Goal: Task Accomplishment & Management: Use online tool/utility

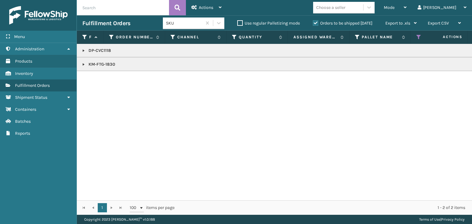
click at [417, 41] on th "Status" at bounding box center [441, 37] width 61 height 13
click at [417, 38] on icon at bounding box center [419, 37] width 5 height 6
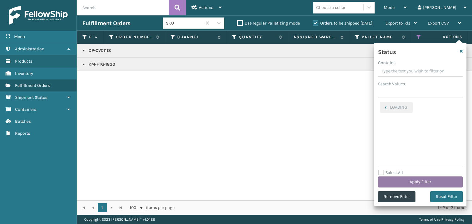
click at [413, 181] on button "Apply Filter" at bounding box center [420, 182] width 85 height 11
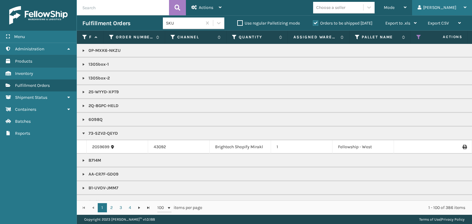
click at [446, 10] on div "[PERSON_NAME]" at bounding box center [442, 7] width 49 height 15
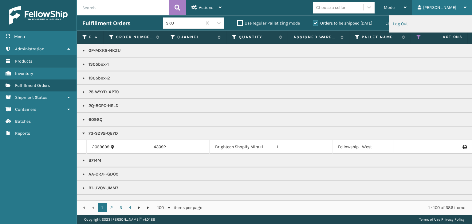
click at [409, 27] on li "Log Out" at bounding box center [430, 24] width 82 height 17
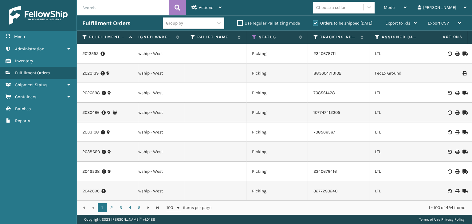
scroll to position [0, 210]
click at [252, 38] on icon at bounding box center [253, 37] width 5 height 6
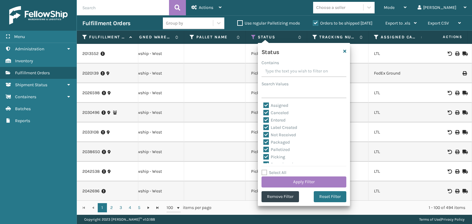
click at [277, 171] on label "Select All" at bounding box center [274, 172] width 25 height 5
click at [277, 170] on input "Select All" at bounding box center [308, 169] width 92 height 1
checkbox input "true"
click at [277, 171] on label "Select All" at bounding box center [274, 172] width 25 height 5
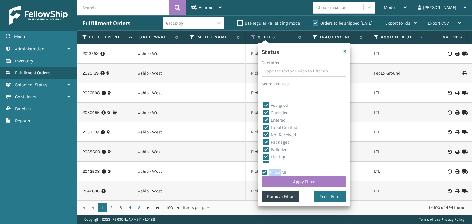
click at [277, 170] on input "Select All" at bounding box center [308, 169] width 92 height 1
checkbox input "false"
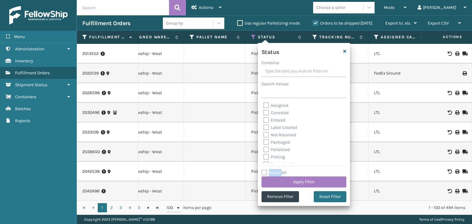
checkbox input "false"
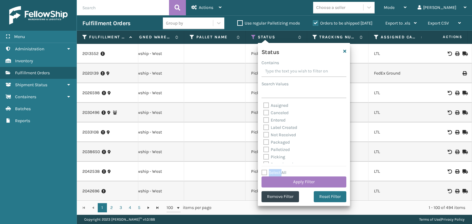
checkbox input "false"
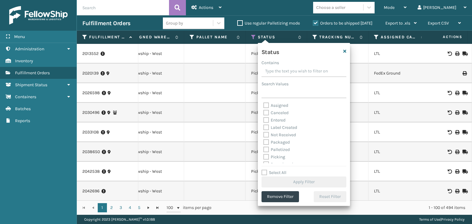
click at [278, 158] on label "Picking" at bounding box center [274, 157] width 22 height 5
click at [264, 158] on input "Picking" at bounding box center [263, 156] width 0 height 4
checkbox input "true"
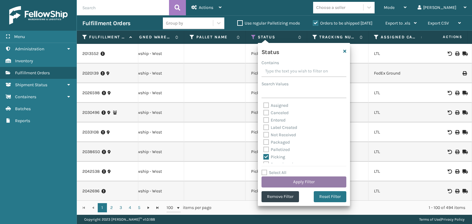
click at [298, 184] on button "Apply Filter" at bounding box center [304, 182] width 85 height 11
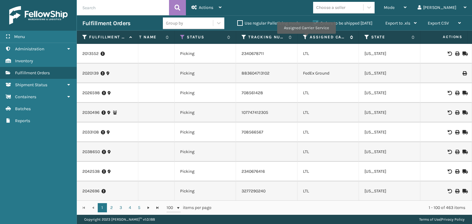
click at [306, 38] on icon at bounding box center [305, 37] width 5 height 6
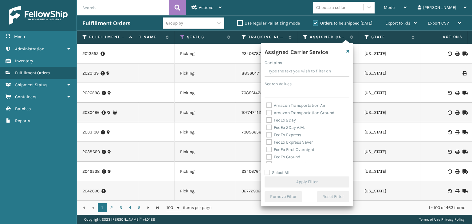
click at [280, 174] on label "Select All" at bounding box center [277, 172] width 25 height 5
click at [280, 170] on input "Select All" at bounding box center [311, 169] width 92 height 1
checkbox input "true"
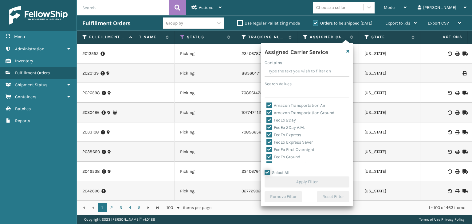
checkbox input "true"
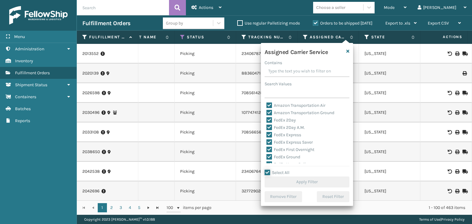
checkbox input "true"
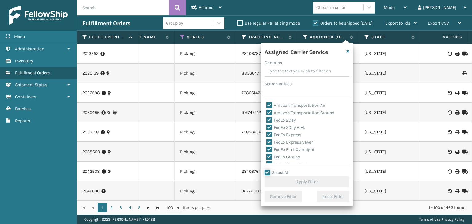
checkbox input "true"
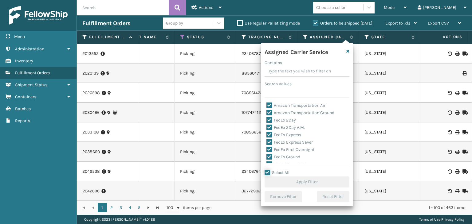
checkbox input "true"
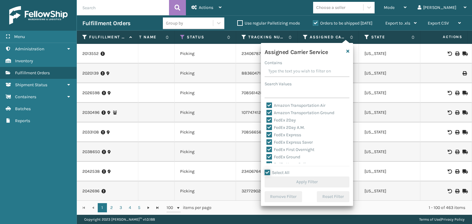
checkbox input "true"
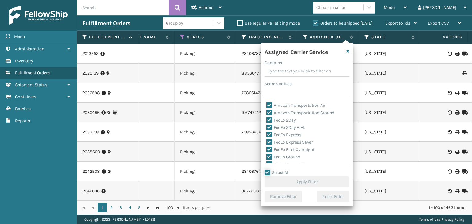
checkbox input "true"
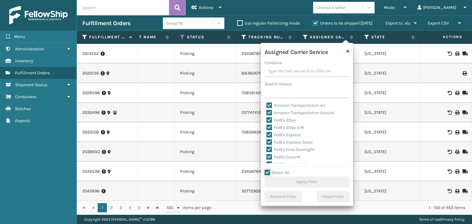
checkbox input "true"
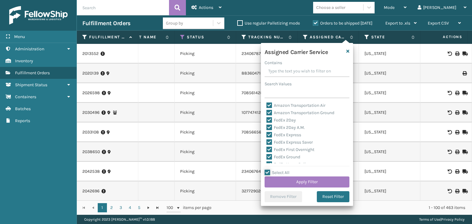
scroll to position [31, 0]
click at [278, 160] on div "LTL" at bounding box center [307, 163] width 81 height 7
click at [276, 161] on label "LTL" at bounding box center [274, 163] width 14 height 5
click at [267, 161] on input "LTL" at bounding box center [267, 162] width 0 height 4
checkbox input "false"
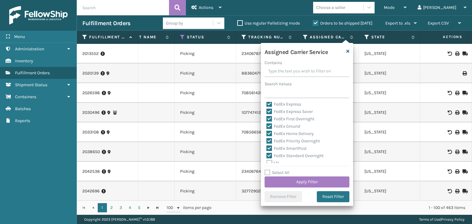
checkbox input "false"
click at [280, 180] on button "Apply Filter" at bounding box center [307, 182] width 85 height 11
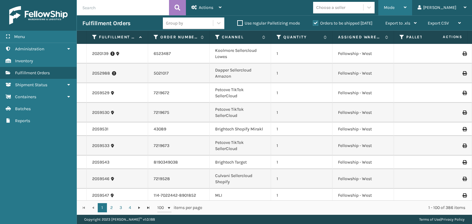
click at [405, 5] on div "Mode Regular Mode Picking Mode Labeling Mode Exit Scan Mode" at bounding box center [395, 7] width 34 height 15
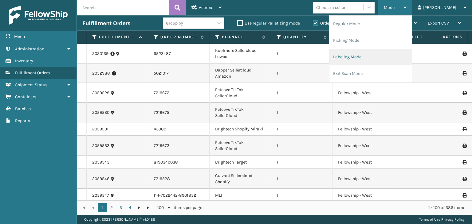
click at [384, 52] on li "Labeling Mode" at bounding box center [371, 57] width 82 height 17
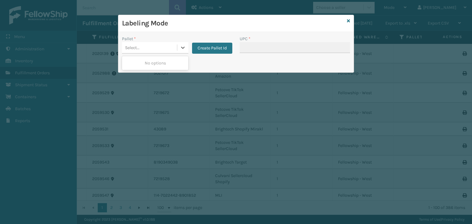
click at [154, 45] on div "Select..." at bounding box center [149, 48] width 55 height 10
click at [210, 46] on button "Create Pallet Id" at bounding box center [212, 48] width 40 height 11
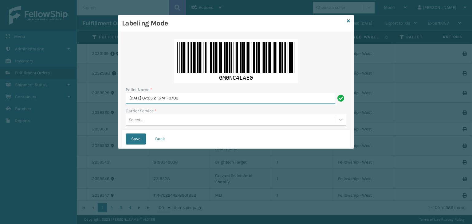
drag, startPoint x: 207, startPoint y: 97, endPoint x: 20, endPoint y: 81, distance: 187.6
click at [20, 81] on div "Labeling Mode Pallet Name * [DATE] 07:05:21 GMT-0700 Carrier Service * Select..…" at bounding box center [236, 112] width 472 height 224
paste input "5322333"
type input "5322333"
click at [199, 118] on div "Select..." at bounding box center [230, 120] width 209 height 10
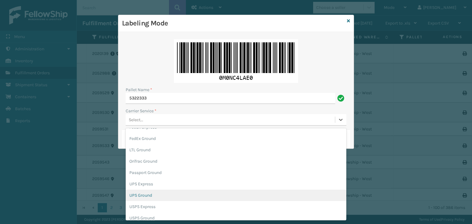
click at [150, 196] on div "UPS Ground" at bounding box center [236, 195] width 221 height 11
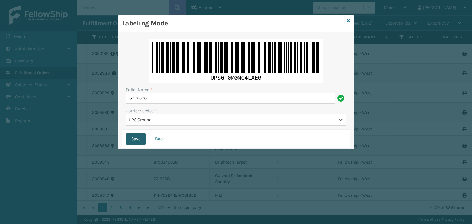
click at [136, 137] on button "Save" at bounding box center [136, 139] width 20 height 11
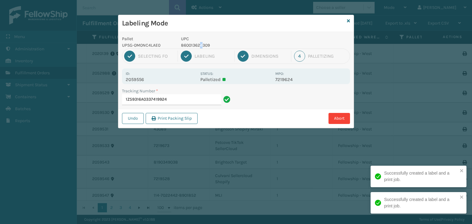
click at [202, 46] on p "860013624309" at bounding box center [226, 45] width 91 height 6
click at [202, 47] on p "860013624309" at bounding box center [226, 45] width 91 height 6
click at [203, 47] on p "860013624309" at bounding box center [226, 45] width 91 height 6
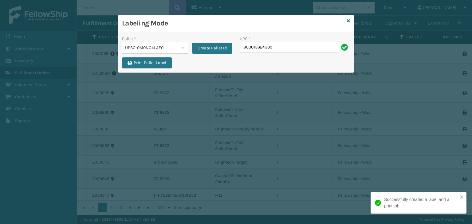
type input "860013624309"
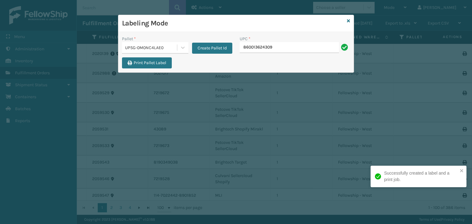
type input "860013624309"
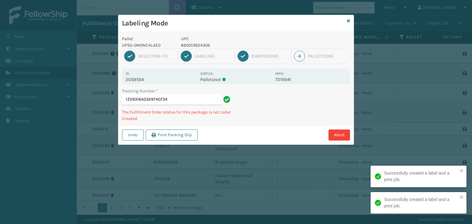
type input "1Z59316A0329740734860013624309"
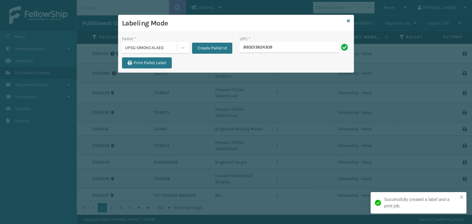
type input "860013624309"
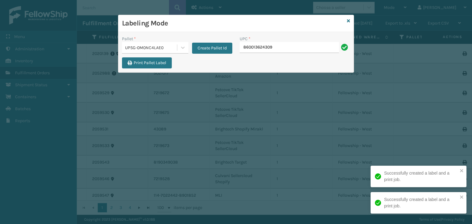
type input "860013624309"
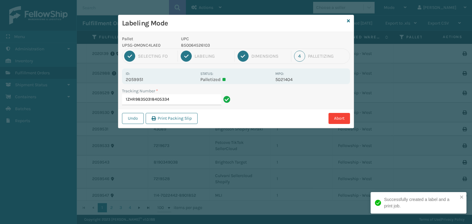
click at [202, 49] on div "1 Selecting FO 2 Labeling 3 Dimensions 4 Palletizing" at bounding box center [236, 56] width 228 height 15
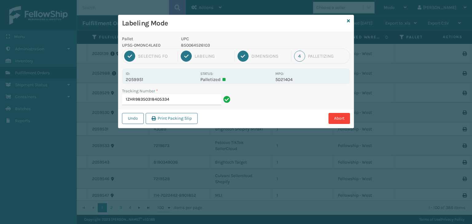
click at [202, 44] on p "850064526103" at bounding box center [226, 45] width 91 height 6
copy p "850064526103"
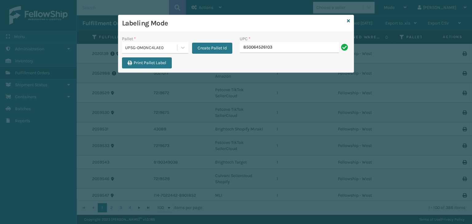
type input "850064526103"
type input "LP-WVR-GRY"
type input "810161"
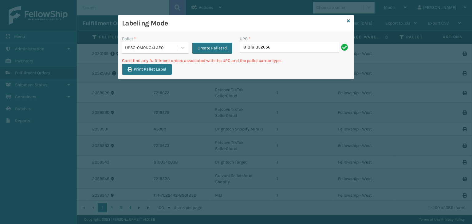
drag, startPoint x: 313, startPoint y: 43, endPoint x: 95, endPoint y: 47, distance: 218.3
click at [95, 47] on div "Labeling Mode Pallet * UPSG-0M0NC4LAE0 Create Pallet Id UPC * 810161332656 Can'…" at bounding box center [236, 112] width 472 height 224
type input "LP-STMRC-SLV"
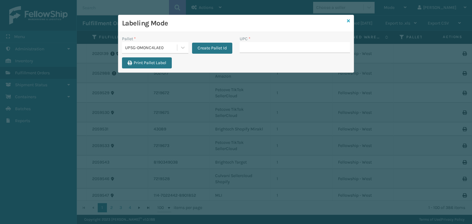
click at [348, 21] on icon at bounding box center [348, 21] width 3 height 4
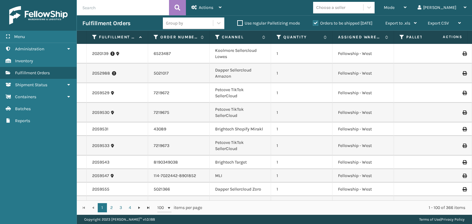
click at [190, 25] on div "Group by" at bounding box center [188, 23] width 50 height 10
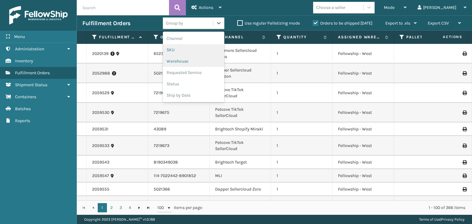
click at [184, 50] on div "SKU" at bounding box center [193, 49] width 61 height 11
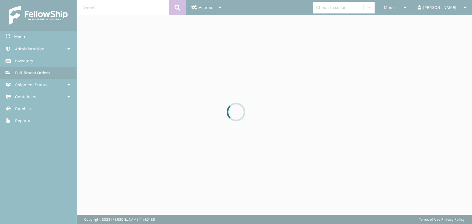
click at [354, 9] on div at bounding box center [236, 112] width 472 height 224
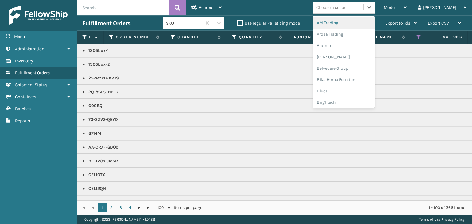
click at [346, 9] on div "Choose a seller" at bounding box center [330, 7] width 29 height 6
type input "LI"
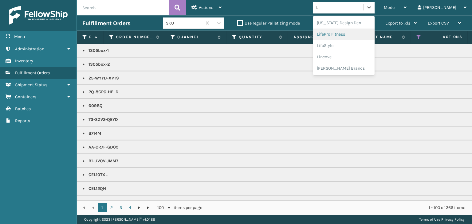
click at [350, 38] on div "LifePro Fitness" at bounding box center [343, 34] width 61 height 11
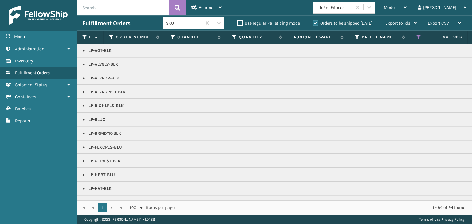
drag, startPoint x: 83, startPoint y: 106, endPoint x: 85, endPoint y: 111, distance: 5.5
click at [83, 106] on link at bounding box center [83, 106] width 5 height 5
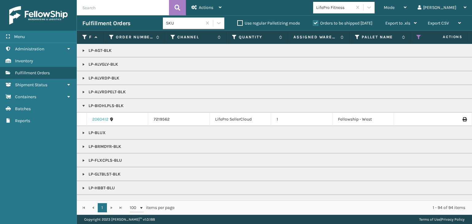
click at [98, 118] on link "2060412" at bounding box center [100, 120] width 16 height 6
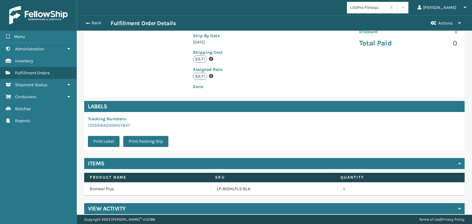
scroll to position [15, 395]
click at [219, 186] on link "LP-BIOHLPLS-BLK" at bounding box center [234, 189] width 34 height 6
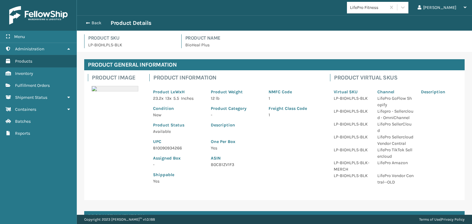
click at [173, 146] on p "810090934266" at bounding box center [178, 148] width 50 height 6
copy p "810090934266"
click at [100, 21] on button "Back" at bounding box center [96, 23] width 28 height 6
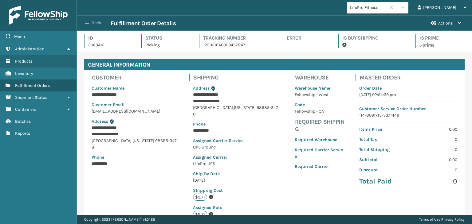
scroll to position [15, 395]
click at [97, 23] on button "Back" at bounding box center [96, 23] width 28 height 6
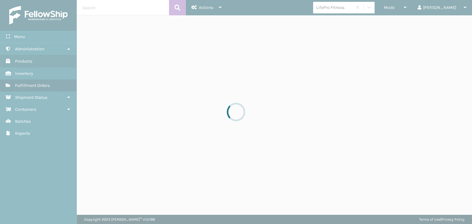
click at [415, 4] on div at bounding box center [236, 112] width 472 height 224
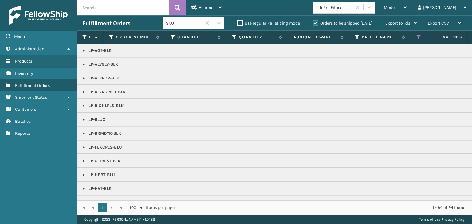
click at [395, 7] on span "Mode" at bounding box center [389, 7] width 11 height 5
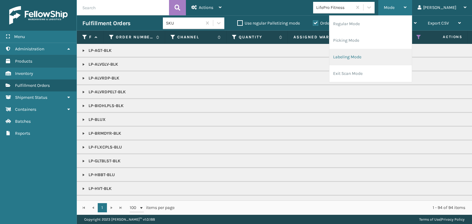
click at [387, 56] on li "Labeling Mode" at bounding box center [371, 57] width 82 height 17
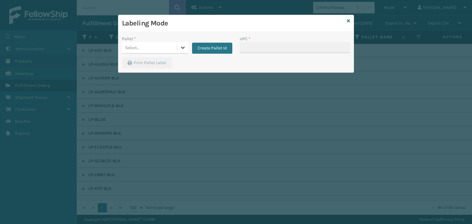
click at [180, 49] on icon at bounding box center [183, 48] width 6 height 6
click at [160, 59] on div "UPSG-0M0NC4LAE0" at bounding box center [155, 62] width 66 height 11
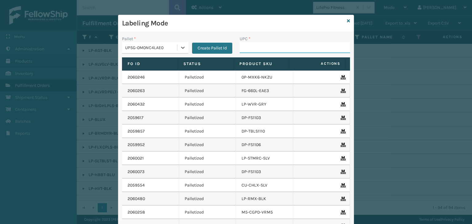
click at [273, 43] on input "UPC *" at bounding box center [295, 47] width 110 height 11
paste input "810090934266"
type input "810090934266"
click at [347, 20] on icon at bounding box center [348, 21] width 3 height 4
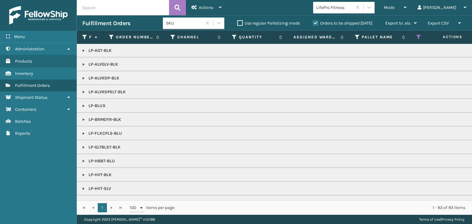
drag, startPoint x: 85, startPoint y: 63, endPoint x: 86, endPoint y: 67, distance: 4.4
click at [85, 63] on link at bounding box center [83, 64] width 5 height 5
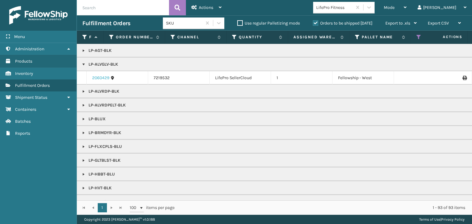
click at [97, 76] on link "2060429" at bounding box center [100, 78] width 17 height 6
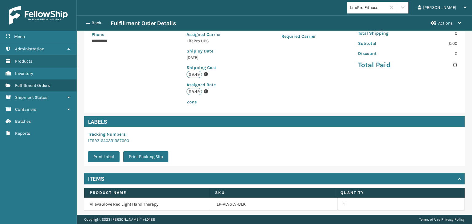
scroll to position [138, 0]
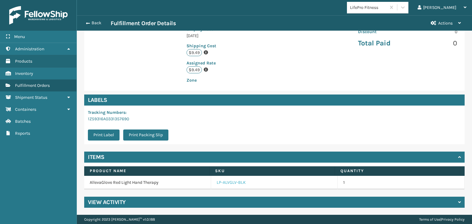
click at [228, 184] on link "LP-ALVGLV-BLK" at bounding box center [231, 183] width 29 height 6
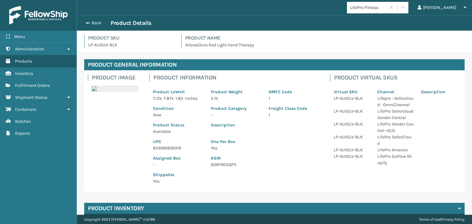
click at [170, 147] on p "810090932019" at bounding box center [178, 148] width 50 height 6
copy p "810090932019"
click at [95, 20] on div "Back Product Details" at bounding box center [274, 22] width 384 height 7
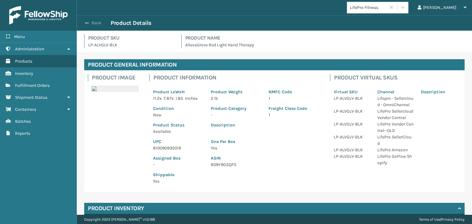
click at [94, 25] on button "Back" at bounding box center [96, 23] width 28 height 6
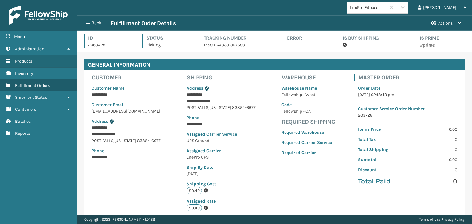
scroll to position [15, 395]
click at [94, 25] on button "Back" at bounding box center [96, 23] width 28 height 6
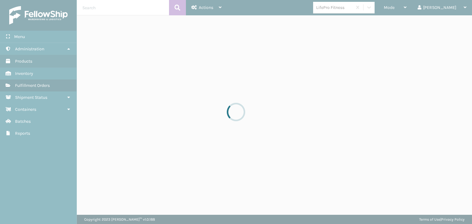
click at [409, 10] on div at bounding box center [236, 112] width 472 height 224
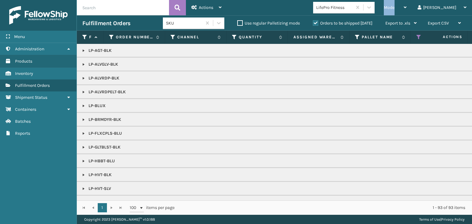
click at [407, 10] on div "Mode" at bounding box center [395, 7] width 23 height 15
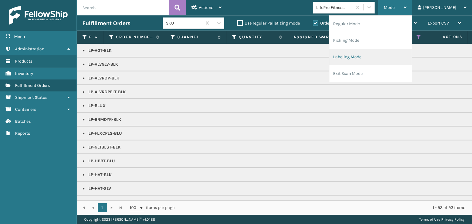
click at [389, 57] on li "Labeling Mode" at bounding box center [371, 57] width 82 height 17
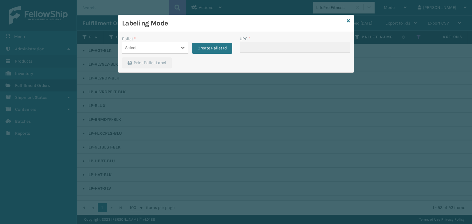
click at [143, 46] on div "Select..." at bounding box center [149, 48] width 55 height 10
click at [146, 63] on div "UPSG-0M0NC4LAE0" at bounding box center [155, 62] width 66 height 11
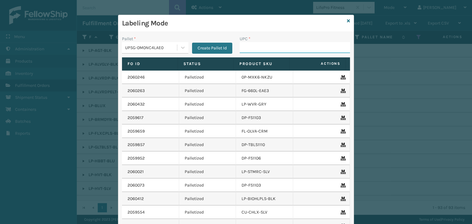
drag, startPoint x: 255, startPoint y: 48, endPoint x: 255, endPoint y: 56, distance: 8.0
click at [255, 48] on input "UPC *" at bounding box center [295, 47] width 110 height 11
paste input "810090932019"
type input "810090932019"
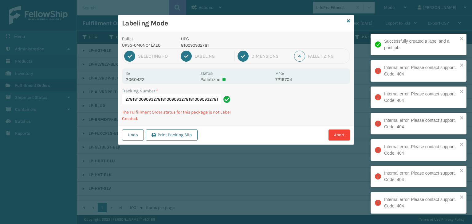
type input "1Z59316A03266248028100909327818100909327818100909327818100909327818100909327818…"
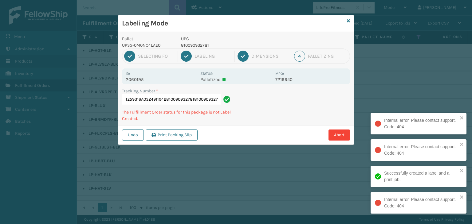
scroll to position [0, 4]
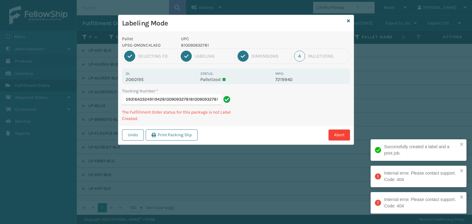
type input "1Z59316A0324911942810090932781810090932781810090932781"
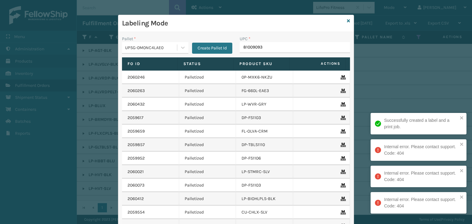
type input "810090932"
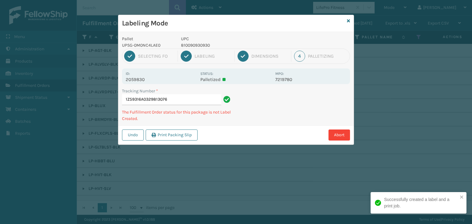
click at [201, 45] on p "810090930930" at bounding box center [226, 45] width 91 height 6
copy p "810090930930"
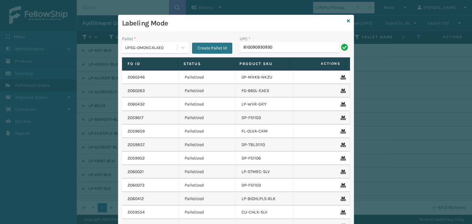
type input "810090930930"
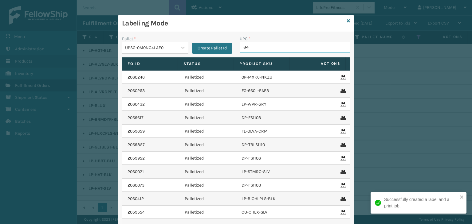
type input "842"
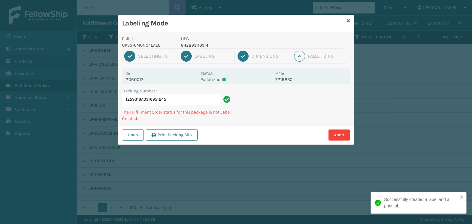
click at [190, 47] on p "842893116914" at bounding box center [226, 45] width 91 height 6
copy p "842893116914"
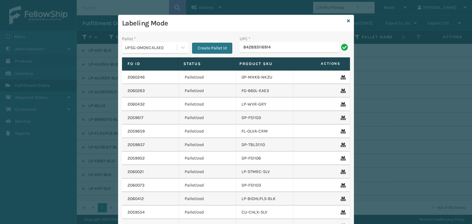
type input "842893116914"
type input "LP-WVR-PRPL"
type input "0688887794"
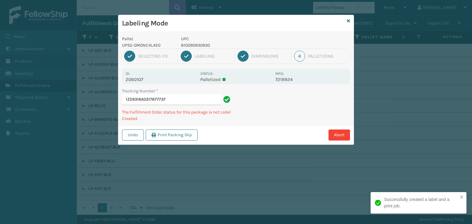
click at [192, 44] on p "810090930930" at bounding box center [226, 45] width 91 height 6
copy p "810090930930"
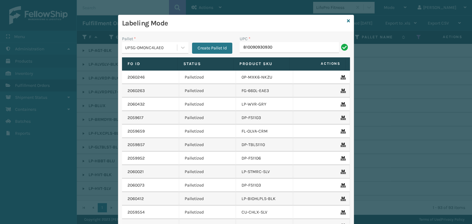
type input "810090930930"
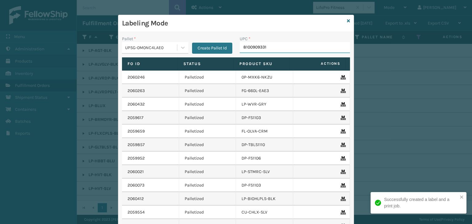
type input "81009093313"
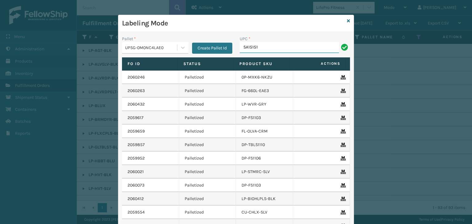
type input "SA151512-15R3"
type input "KM-MD-1SS"
type input "WMPS-1260"
type input "KM-MD-1SS"
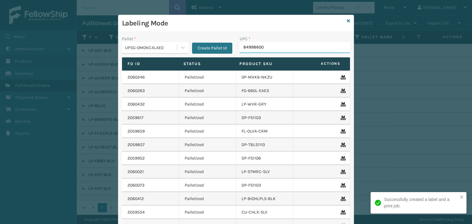
type input "849986009"
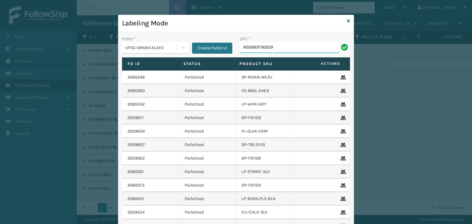
type input "850063730259"
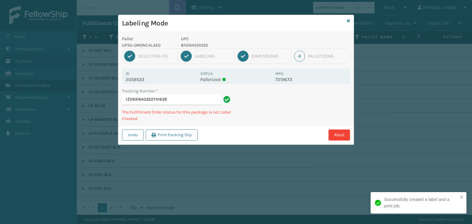
click at [195, 43] on p "810164501035" at bounding box center [226, 45] width 91 height 6
copy p "810164501035"
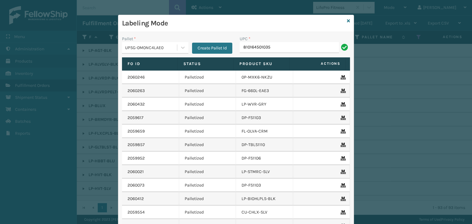
type input "810164501035"
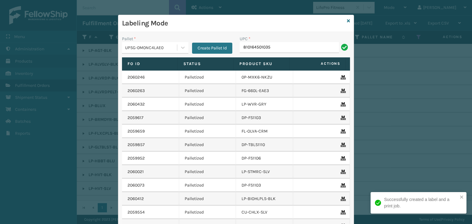
type input "810164501035"
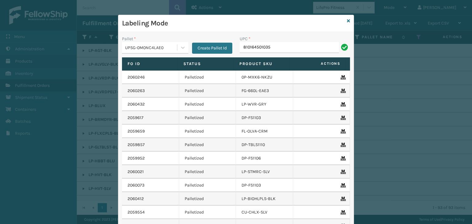
type input "810164501035"
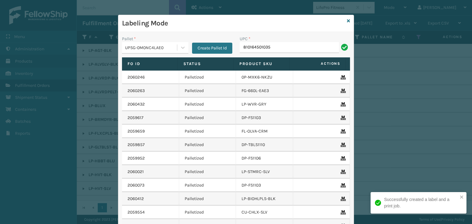
type input "810164501035"
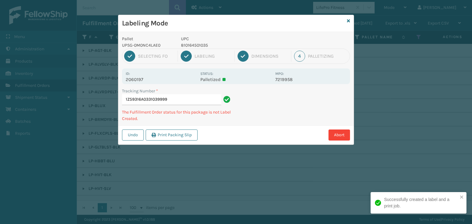
type input "1Z59316A0331039999810164501035"
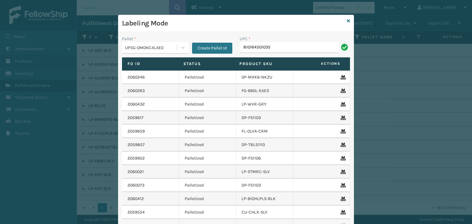
type input "810164501035"
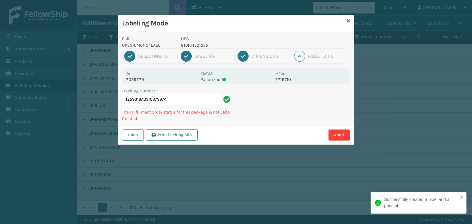
type input "1Z59316A0310379974810164501035"
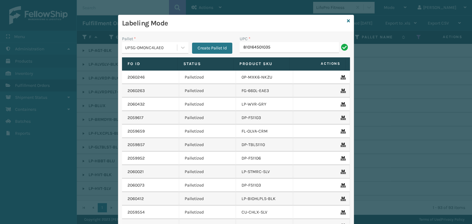
type input "810164501035"
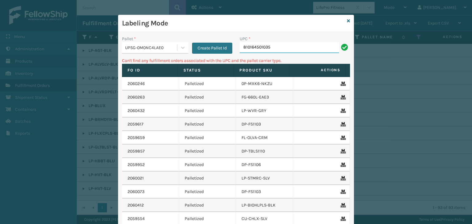
drag, startPoint x: 326, startPoint y: 51, endPoint x: 92, endPoint y: 50, distance: 234.2
click at [92, 50] on div "Labeling Mode Pallet * UPSG-0M0NC4LAE0 Create Pallet Id UPC * 810164501035 Can'…" at bounding box center [236, 112] width 472 height 224
type input "810164501158"
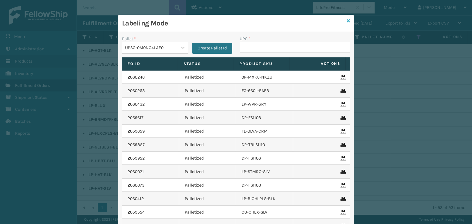
click at [347, 20] on icon at bounding box center [348, 21] width 3 height 4
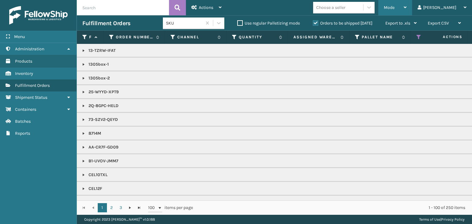
click at [395, 6] on span "Mode" at bounding box center [389, 7] width 11 height 5
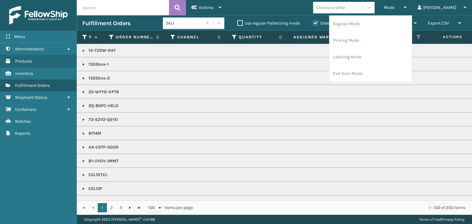
click at [305, 73] on td "1305box-2" at bounding box center [474, 78] width 794 height 14
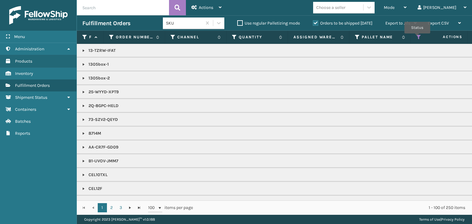
click at [417, 38] on icon at bounding box center [419, 37] width 5 height 6
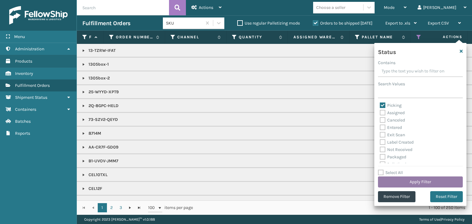
click at [430, 182] on button "Apply Filter" at bounding box center [420, 182] width 85 height 11
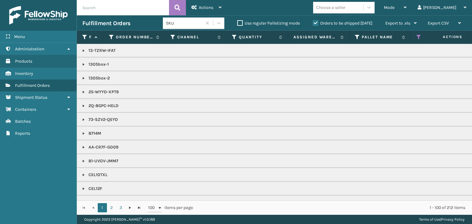
click at [407, 4] on div "Mode" at bounding box center [395, 7] width 23 height 15
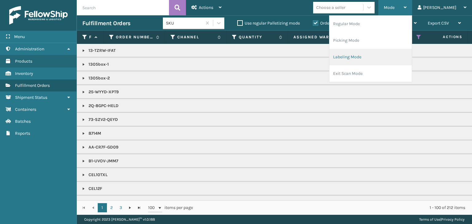
click at [394, 54] on li "Labeling Mode" at bounding box center [371, 57] width 82 height 17
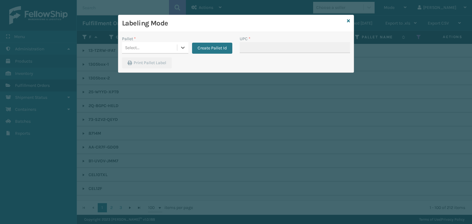
click at [176, 45] on div "Select..." at bounding box center [149, 48] width 55 height 10
drag, startPoint x: 156, startPoint y: 60, endPoint x: 218, endPoint y: 56, distance: 62.6
click at [156, 60] on div "UPSG-0M0NC4LAE0" at bounding box center [155, 62] width 66 height 11
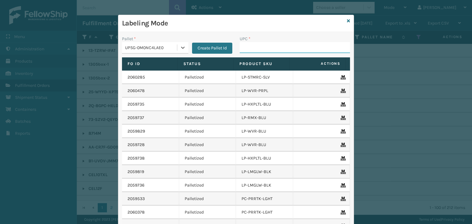
click at [248, 49] on input "UPC *" at bounding box center [295, 47] width 110 height 11
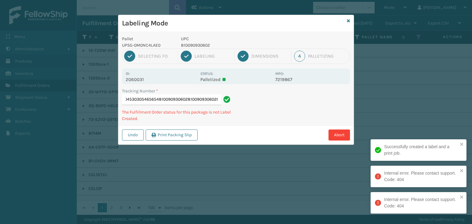
type input "1ZXH04530305465654810090930602810090930602810090930602"
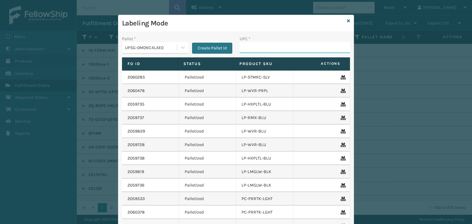
paste input "810090930930"
type input "810090930930"
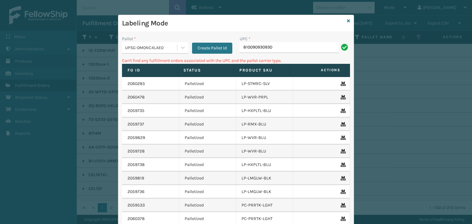
drag, startPoint x: 303, startPoint y: 47, endPoint x: 118, endPoint y: 89, distance: 189.7
click at [118, 88] on div "Pallet * UPSG-0M0NC4LAE0 Create Pallet Id UPC * 810090930930 Can't find any ful…" at bounding box center [235, 151] width 235 height 239
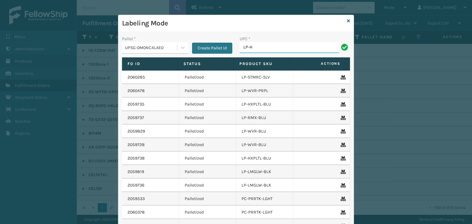
type input "LP-HVT-BLK"
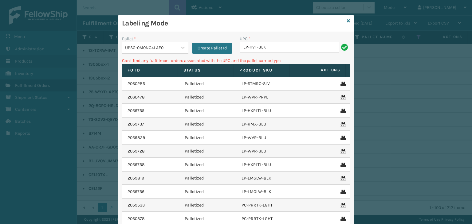
drag, startPoint x: 275, startPoint y: 47, endPoint x: 102, endPoint y: 62, distance: 174.0
click at [102, 55] on div "Labeling Mode Pallet * UPSG-0M0NC4LAE0 Create Pallet Id UPC * LP-HVT-BLK Can't …" at bounding box center [236, 112] width 472 height 224
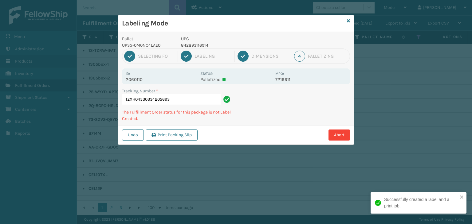
click at [199, 41] on p "UPC" at bounding box center [226, 39] width 91 height 6
click at [199, 45] on p "842893116914" at bounding box center [226, 45] width 91 height 6
click at [196, 45] on p "842893116914" at bounding box center [226, 45] width 91 height 6
copy p "842893116914"
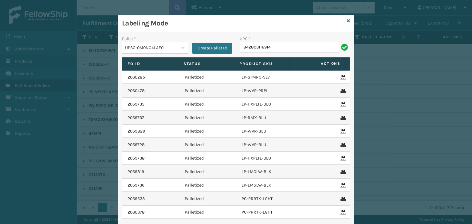
type input "842893116914"
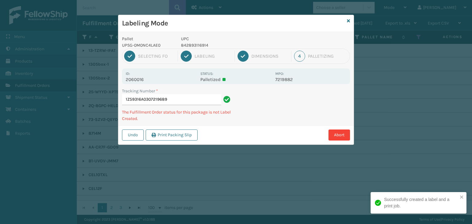
type input "1Z59316A0307219689842893116914"
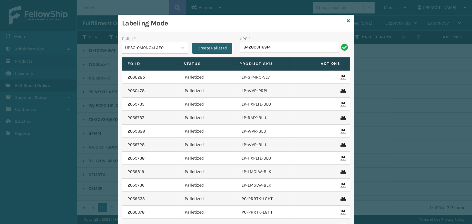
type input "842893116914"
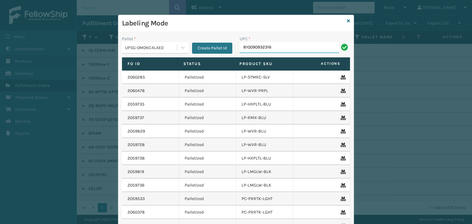
type input "810090932316"
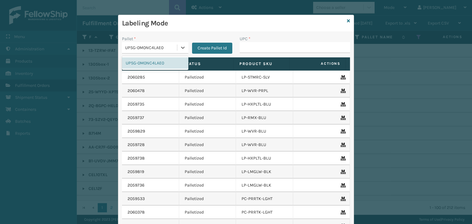
click at [148, 45] on div "UPSG-0M0NC4LAE0" at bounding box center [151, 48] width 53 height 6
click at [347, 21] on icon at bounding box center [348, 21] width 3 height 4
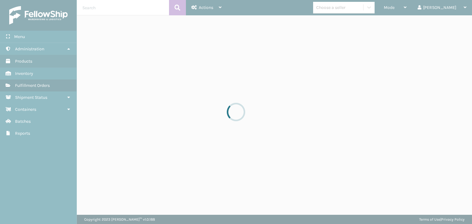
click at [415, 9] on div at bounding box center [236, 112] width 472 height 224
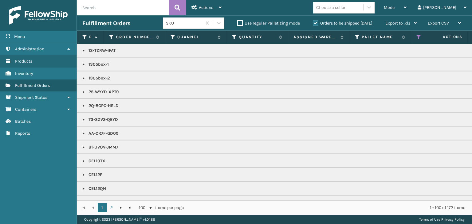
click at [395, 9] on span "Mode" at bounding box center [389, 7] width 11 height 5
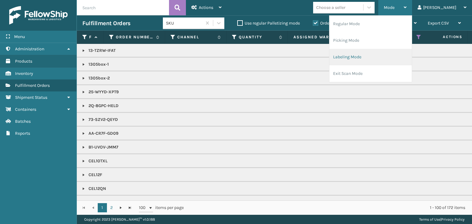
click at [406, 63] on li "Labeling Mode" at bounding box center [371, 57] width 82 height 17
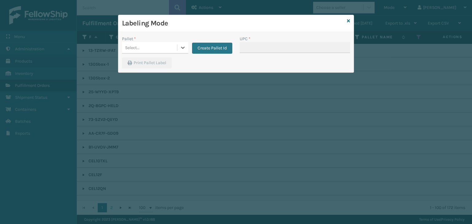
click at [134, 47] on div "Select..." at bounding box center [132, 48] width 14 height 6
click at [141, 61] on div "FDXG-QCD8LXGU2E" at bounding box center [155, 62] width 66 height 11
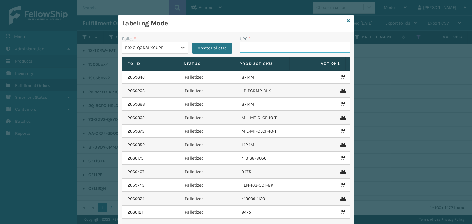
click at [273, 43] on input "UPC *" at bounding box center [295, 47] width 110 height 11
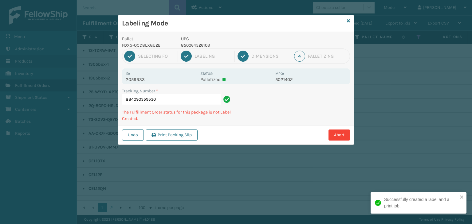
click at [198, 42] on p "850064526103" at bounding box center [226, 45] width 91 height 6
copy p "850064526103"
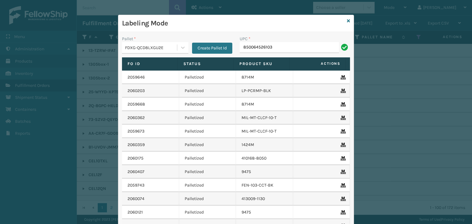
type input "850064526103"
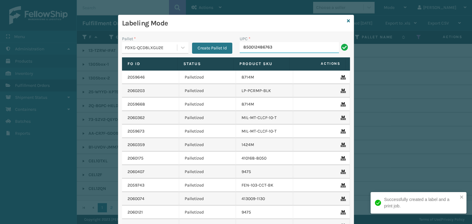
type input "850012486763"
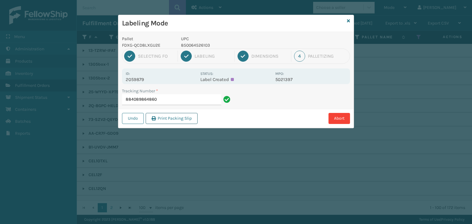
type input "884089864860"
click at [193, 46] on p "850064526103" at bounding box center [226, 45] width 91 height 6
copy p "850064526103"
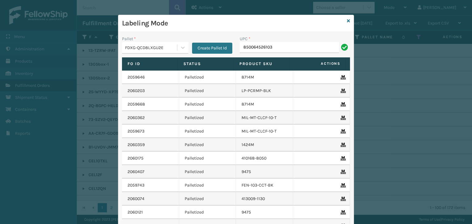
type input "850064526103"
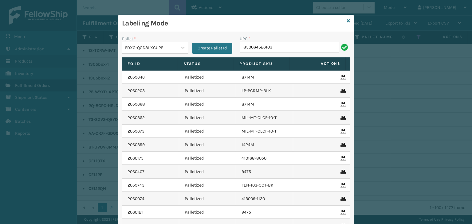
type input "850064526103"
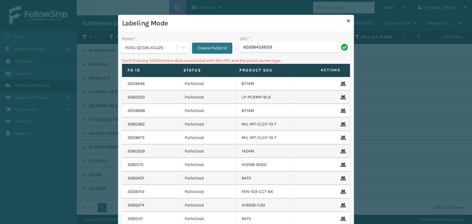
click at [345, 24] on div "Labeling Mode" at bounding box center [235, 23] width 235 height 17
click at [343, 23] on div "Labeling Mode" at bounding box center [235, 23] width 235 height 17
click at [347, 21] on icon at bounding box center [348, 21] width 3 height 4
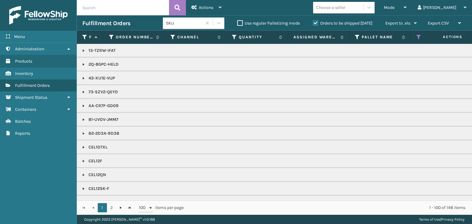
click at [363, 10] on div "Choose a seller" at bounding box center [338, 7] width 50 height 10
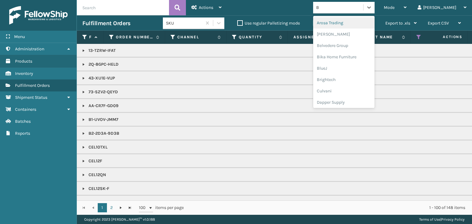
type input "BR"
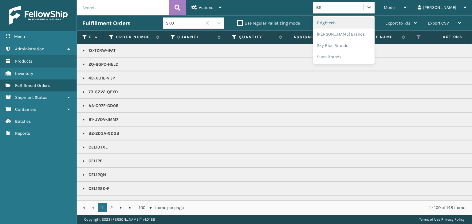
click at [357, 22] on div "Brightech" at bounding box center [343, 22] width 61 height 11
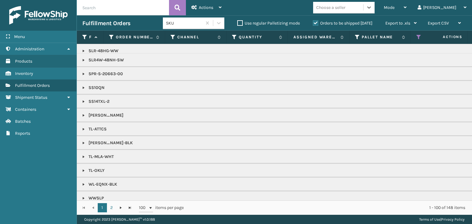
scroll to position [894, 0]
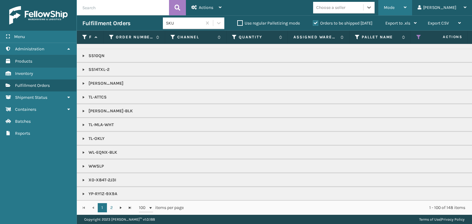
click at [395, 7] on span "Mode" at bounding box center [389, 7] width 11 height 5
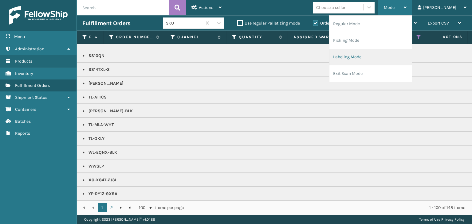
click at [375, 58] on li "Labeling Mode" at bounding box center [371, 57] width 82 height 17
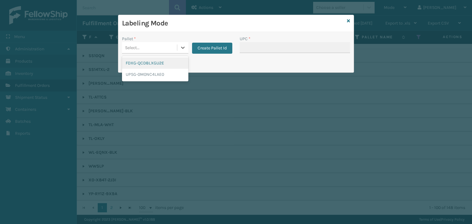
click at [175, 50] on div "Select..." at bounding box center [149, 48] width 55 height 10
click at [150, 59] on div "FDXG-QCD8LXGU2E" at bounding box center [155, 62] width 66 height 11
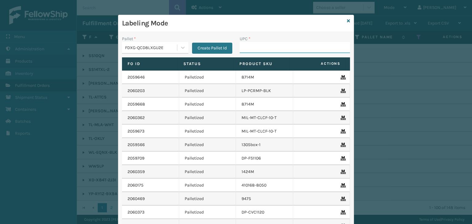
click at [250, 43] on input "UPC *" at bounding box center [295, 47] width 110 height 11
type input "8537"
type input "850012486213"
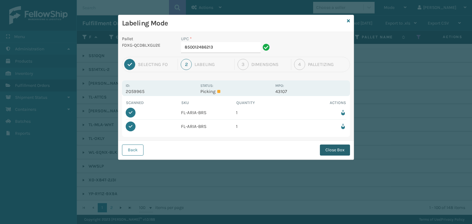
click at [337, 146] on button "Close Box" at bounding box center [335, 150] width 30 height 11
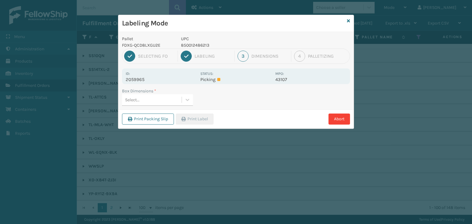
click at [160, 95] on div "Select..." at bounding box center [152, 100] width 60 height 10
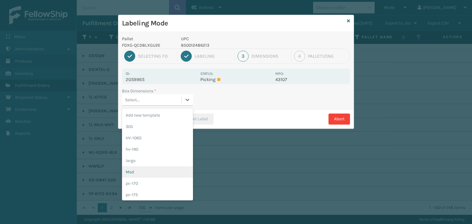
click at [135, 173] on div "Med" at bounding box center [157, 172] width 71 height 11
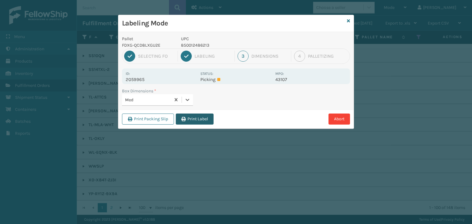
click at [197, 121] on button "Print Label" at bounding box center [195, 119] width 38 height 11
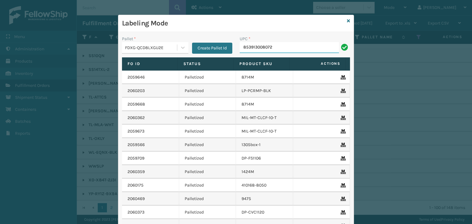
type input "853913008072"
type input "850040667943"
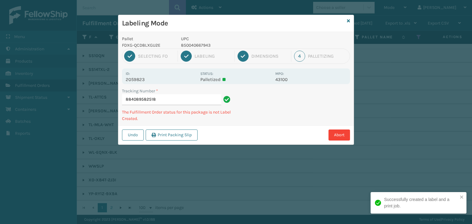
click at [202, 45] on p "850040667943" at bounding box center [226, 45] width 91 height 6
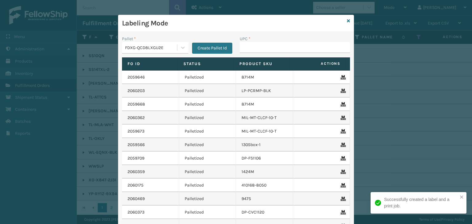
type input "850040667943"
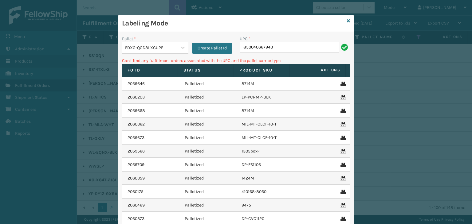
click at [144, 48] on div "FDXG-QCD8LXGU2E" at bounding box center [151, 48] width 53 height 6
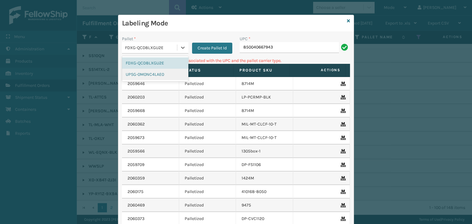
click at [141, 77] on div "UPSG-0M0NC4LAE0" at bounding box center [155, 74] width 66 height 11
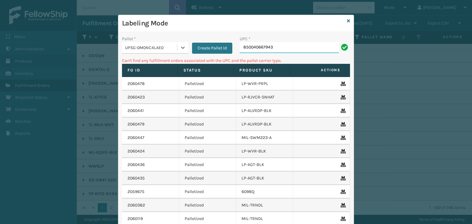
click at [296, 43] on input "850040667943" at bounding box center [289, 47] width 99 height 11
click at [347, 21] on icon at bounding box center [348, 21] width 3 height 4
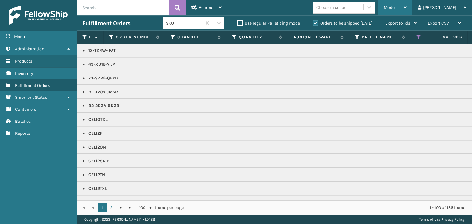
click at [407, 10] on div "Mode" at bounding box center [395, 7] width 23 height 15
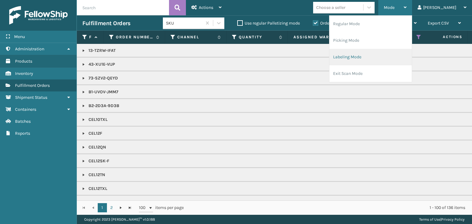
click at [410, 62] on li "Labeling Mode" at bounding box center [371, 57] width 82 height 17
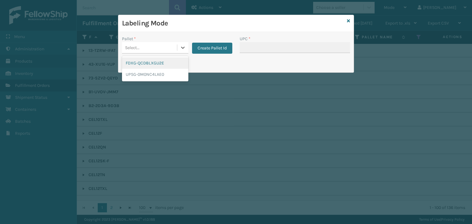
click at [173, 50] on div "Select..." at bounding box center [149, 48] width 55 height 10
click at [158, 63] on div "FDXG-QCD8LXGU2E" at bounding box center [155, 62] width 66 height 11
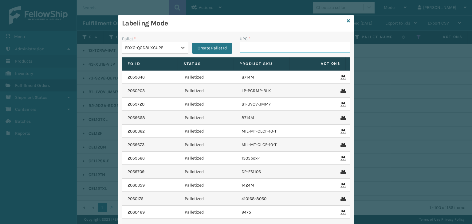
click at [262, 50] on input "UPC *" at bounding box center [295, 47] width 110 height 11
type input "850012486701"
type input "850040667943"
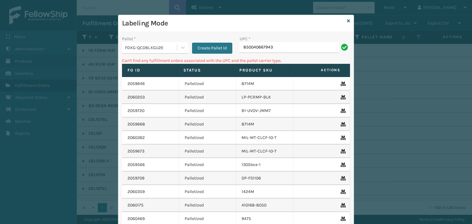
drag, startPoint x: 157, startPoint y: 47, endPoint x: 276, endPoint y: 56, distance: 119.0
click at [164, 49] on div "FDXG-QCD8LXGU2E" at bounding box center [151, 48] width 53 height 6
drag, startPoint x: 288, startPoint y: 49, endPoint x: 99, endPoint y: 56, distance: 189.1
click at [99, 56] on div "Labeling Mode Pallet * FDXG-QCD8LXGU2E Create Pallet Id UPC * 850040667943 Can'…" at bounding box center [236, 112] width 472 height 224
type input "850012486701"
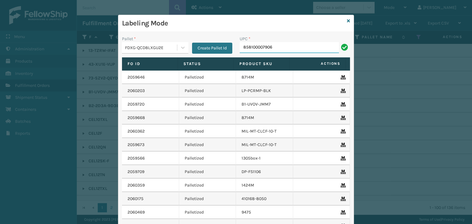
type input "858100007906"
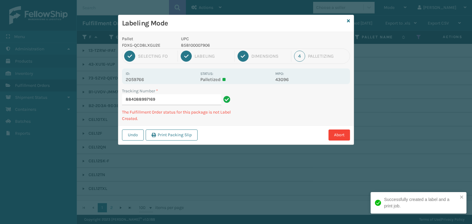
click at [203, 44] on p "858100007906" at bounding box center [226, 45] width 91 height 6
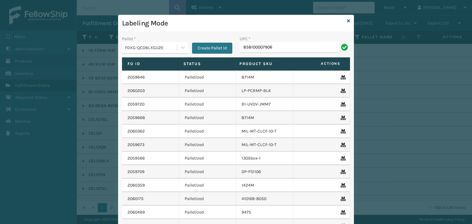
type input "858100007906"
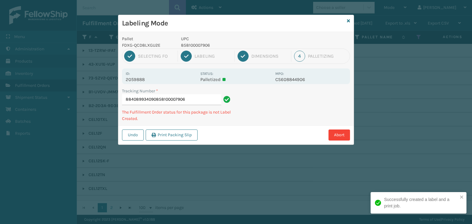
type input "884089934090858100007906858100007906"
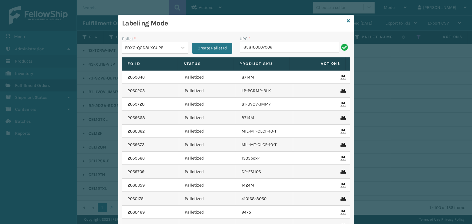
type input "858100007906"
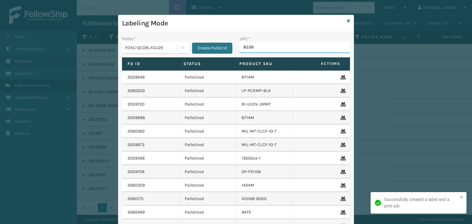
type input "85391"
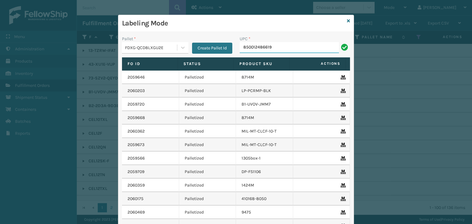
type input "850012486619"
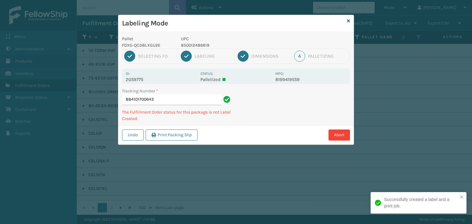
click at [202, 47] on p "850012486619" at bounding box center [226, 45] width 91 height 6
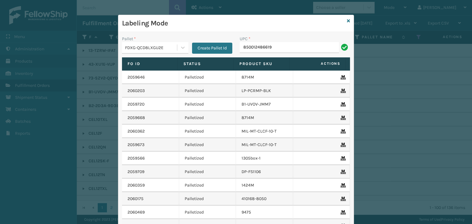
type input "850012486619"
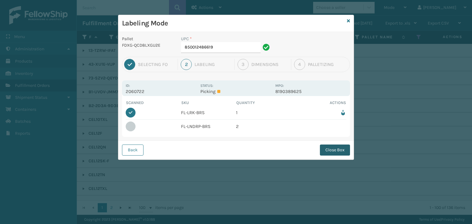
click at [327, 150] on button "Close Box" at bounding box center [335, 150] width 30 height 11
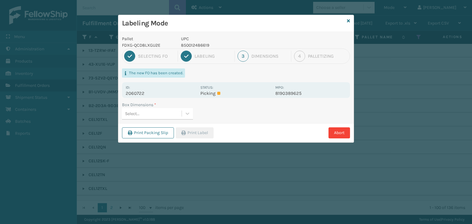
click at [169, 110] on div "Select..." at bounding box center [152, 114] width 60 height 10
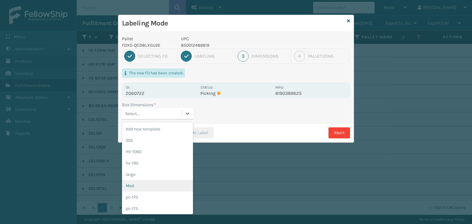
click at [156, 184] on div "Med" at bounding box center [157, 185] width 71 height 11
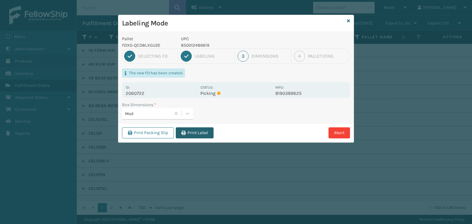
click at [188, 128] on button "Print Label" at bounding box center [195, 133] width 38 height 11
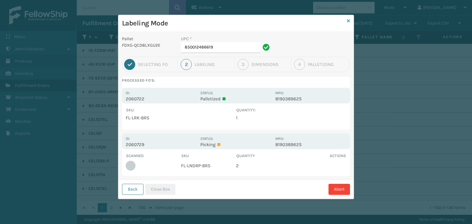
click at [350, 20] on icon at bounding box center [348, 21] width 3 height 4
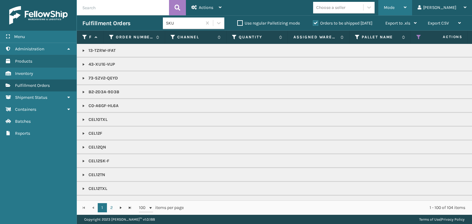
click at [406, 9] on div "Mode Regular Mode Picking Mode Labeling Mode Exit Scan Mode" at bounding box center [395, 7] width 34 height 15
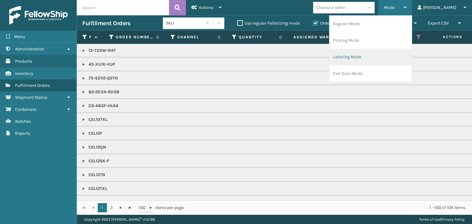
click at [390, 62] on li "Labeling Mode" at bounding box center [371, 57] width 82 height 17
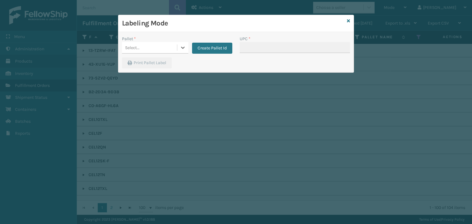
click at [167, 46] on div "Select..." at bounding box center [149, 48] width 55 height 10
click at [143, 64] on div "FDXG-QCD8LXGU2E" at bounding box center [155, 62] width 66 height 11
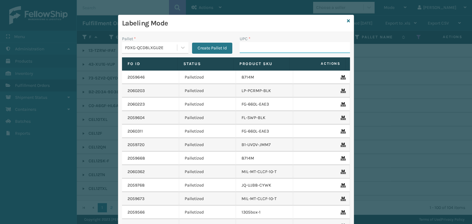
click at [252, 45] on input "UPC *" at bounding box center [295, 47] width 110 height 11
type input "RBJ-S-20158-04"
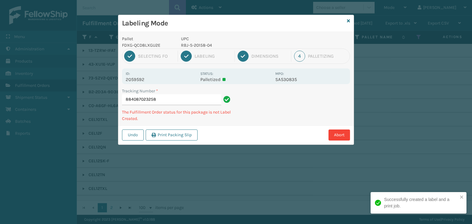
click at [205, 46] on p "RBJ-S-20158-04" at bounding box center [226, 45] width 91 height 6
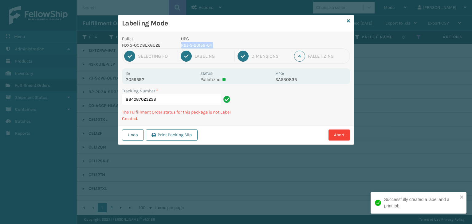
click at [205, 46] on p "RBJ-S-20158-04" at bounding box center [226, 45] width 91 height 6
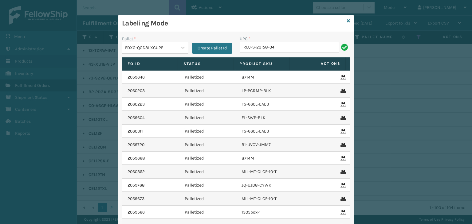
type input "RBJ-S-20158-04"
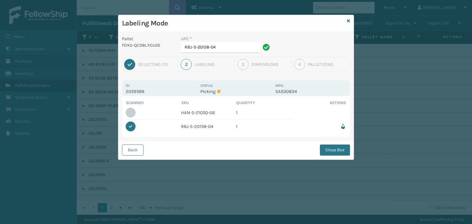
click at [336, 156] on div "Back Close Box" at bounding box center [235, 150] width 235 height 19
click at [334, 153] on button "Close Box" at bounding box center [335, 150] width 30 height 11
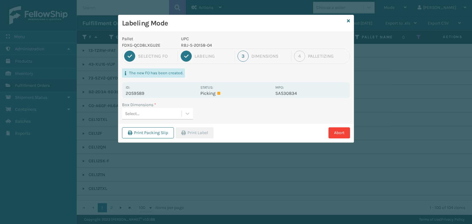
click at [154, 112] on div "Select..." at bounding box center [152, 114] width 60 height 10
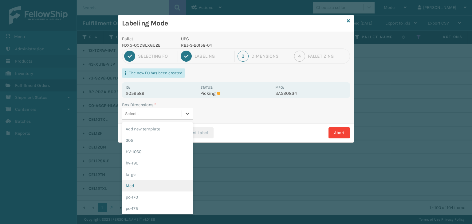
click at [159, 184] on div "Med" at bounding box center [157, 185] width 71 height 11
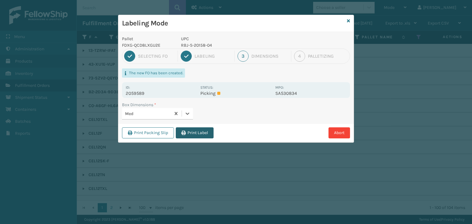
click at [194, 134] on button "Print Label" at bounding box center [195, 133] width 38 height 11
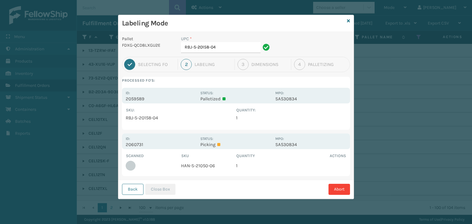
click at [204, 166] on td "HAN-S-21050-06" at bounding box center [208, 166] width 55 height 14
drag, startPoint x: 225, startPoint y: 48, endPoint x: 0, endPoint y: 91, distance: 229.0
click at [0, 91] on div "Labeling Mode Pallet FDXG-QCD8LXGU2E UPC * RBJ-S-20158-04 1 Selecting FO 2 Labe…" at bounding box center [236, 112] width 472 height 224
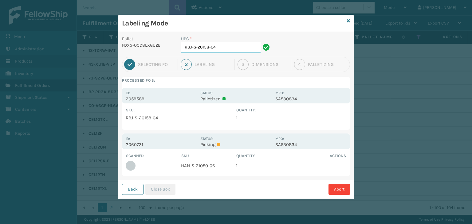
paste input "HAN-S-21050-06"
type input "HAN-S-21050-06"
click at [165, 186] on button "Close Box" at bounding box center [160, 189] width 30 height 11
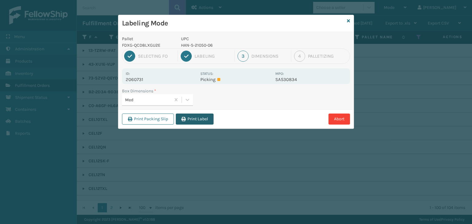
click at [190, 124] on button "Print Label" at bounding box center [195, 119] width 38 height 11
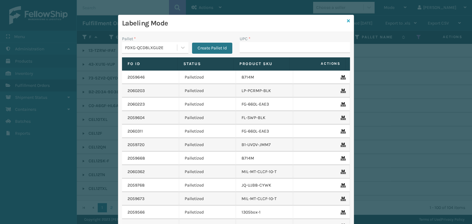
click at [347, 22] on icon at bounding box center [348, 21] width 3 height 4
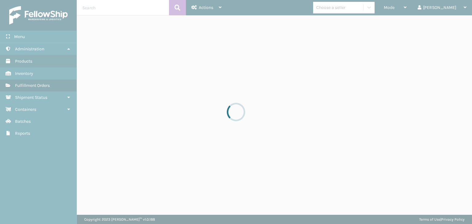
click at [358, 8] on div at bounding box center [236, 112] width 472 height 224
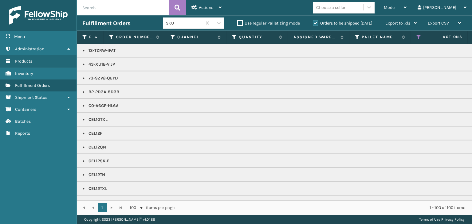
click at [346, 8] on div "Choose a seller" at bounding box center [330, 7] width 29 height 6
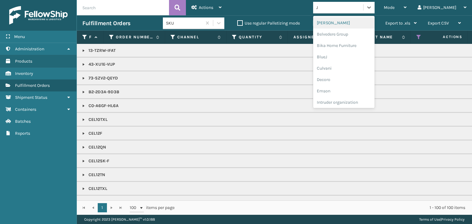
type input "JU"
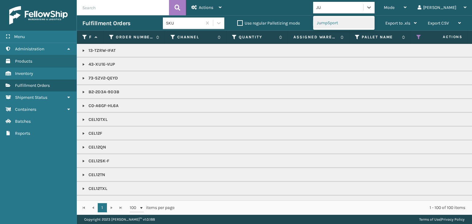
click at [358, 21] on div "JumpSport" at bounding box center [343, 22] width 61 height 11
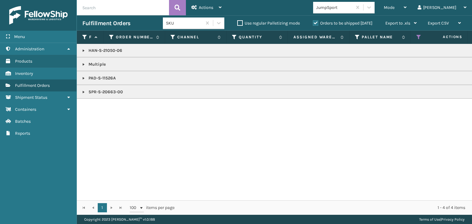
click at [89, 51] on p "HAN-S-21050-06" at bounding box center [473, 51] width 783 height 6
click at [407, 5] on div "Mode" at bounding box center [395, 7] width 23 height 15
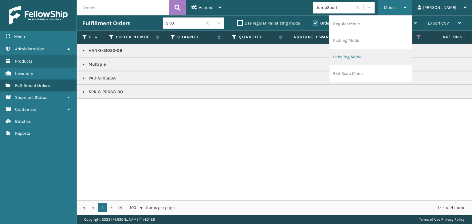
click at [402, 54] on li "Labeling Mode" at bounding box center [371, 57] width 82 height 17
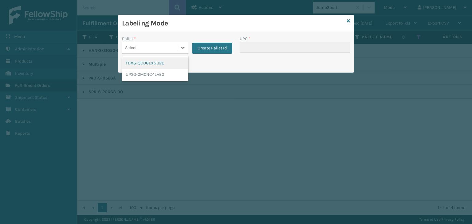
click at [146, 45] on div "Select..." at bounding box center [149, 48] width 55 height 10
click at [152, 61] on div "FDXG-QCD8LXGU2E" at bounding box center [155, 62] width 66 height 11
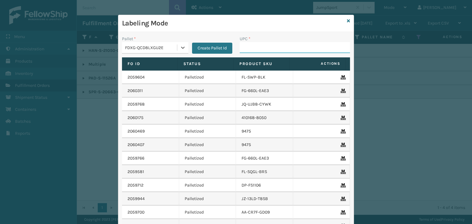
click at [247, 47] on input "UPC *" at bounding box center [295, 47] width 110 height 11
type input "V"
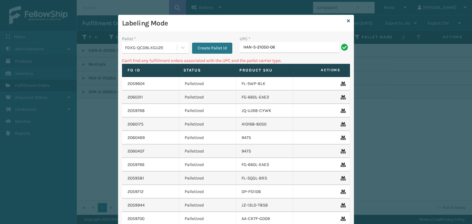
type input "HAN-S-21050-06"
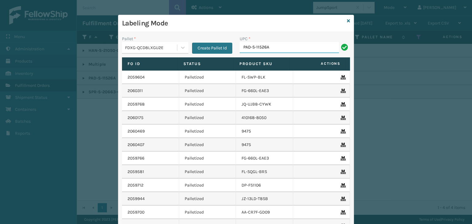
type input "PAD-S-11526A"
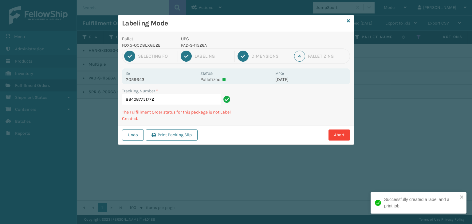
click at [203, 46] on p "PAD-S-11526A" at bounding box center [226, 45] width 91 height 6
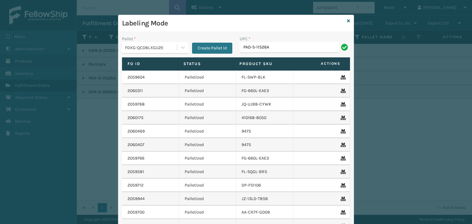
type input "PAD-S-11526A"
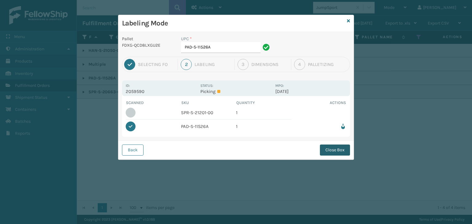
click at [330, 152] on button "Close Box" at bounding box center [335, 150] width 30 height 11
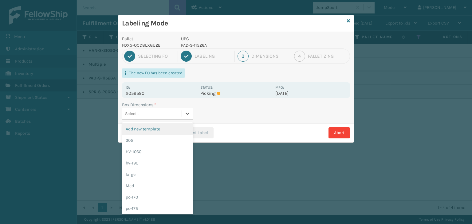
drag, startPoint x: 178, startPoint y: 114, endPoint x: 182, endPoint y: 131, distance: 16.7
click at [179, 117] on div "Select..." at bounding box center [152, 114] width 60 height 10
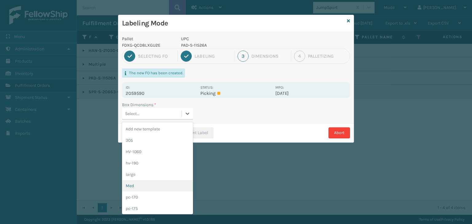
click at [176, 182] on div "Med" at bounding box center [157, 185] width 71 height 11
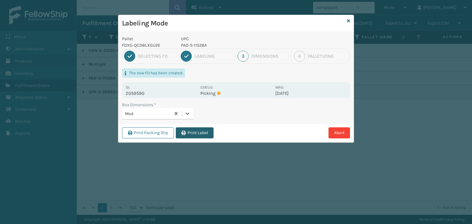
click at [198, 131] on button "Print Label" at bounding box center [195, 133] width 38 height 11
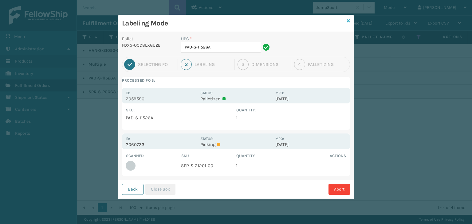
click at [348, 21] on icon at bounding box center [348, 21] width 3 height 4
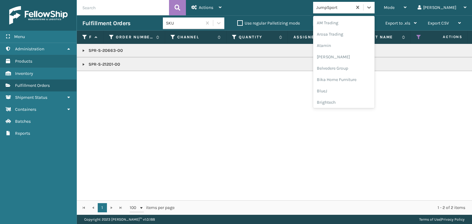
click at [352, 3] on div "JumpSport" at bounding box center [332, 7] width 39 height 10
type input "PLA"
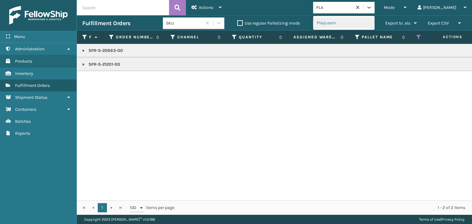
click at [343, 25] on div "PlayLearn" at bounding box center [343, 22] width 61 height 11
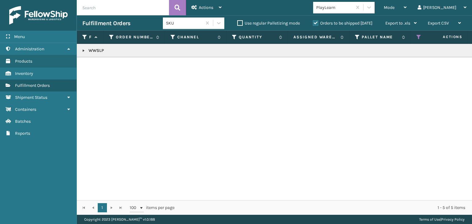
click at [97, 49] on p "WWSLP" at bounding box center [473, 51] width 783 height 6
drag, startPoint x: 421, startPoint y: 8, endPoint x: 404, endPoint y: 36, distance: 33.2
click at [407, 8] on div "Mode" at bounding box center [395, 7] width 23 height 15
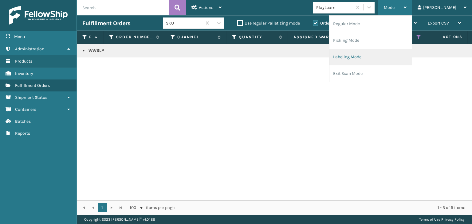
click at [391, 60] on li "Labeling Mode" at bounding box center [371, 57] width 82 height 17
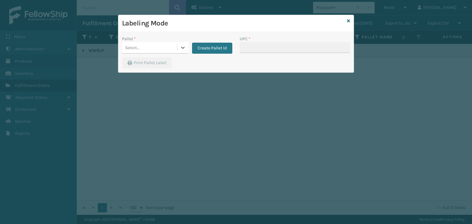
click at [138, 49] on div "Select..." at bounding box center [132, 48] width 14 height 6
click at [145, 61] on div "FDXG-QCD8LXGU2E" at bounding box center [155, 62] width 66 height 11
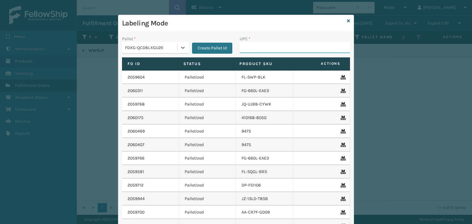
click at [272, 49] on input "UPC *" at bounding box center [295, 47] width 110 height 11
paste input "WWSLP"
type input "WWSLP"
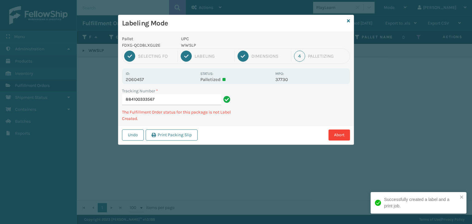
type input "884100333567WWSLP"
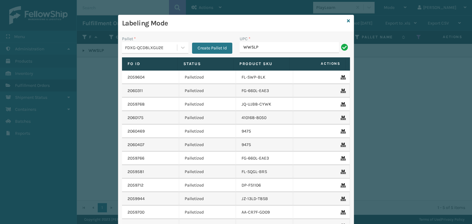
type input "WWSLP"
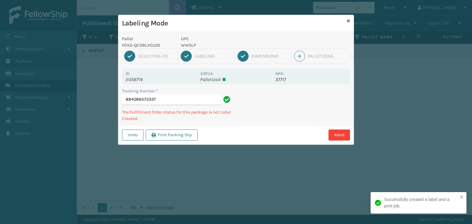
type input "884088572337WWSLP"
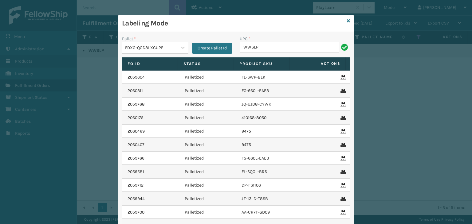
type input "WWSLP"
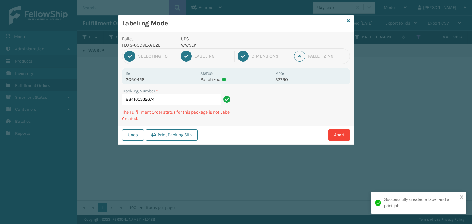
type input "884100332674WWSLP"
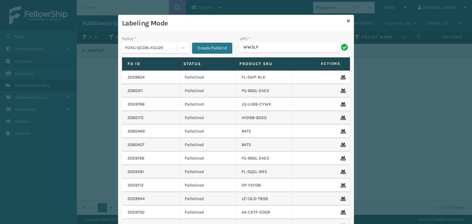
type input "WWSLP"
click at [347, 21] on icon at bounding box center [348, 21] width 3 height 4
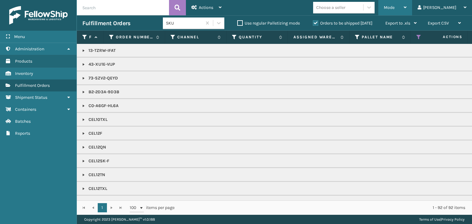
click at [407, 4] on div "Mode" at bounding box center [395, 7] width 23 height 15
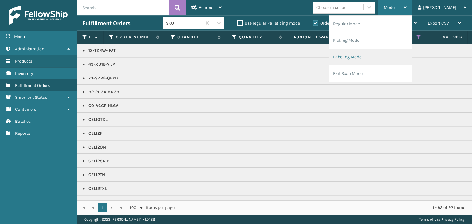
click at [401, 56] on li "Labeling Mode" at bounding box center [371, 57] width 82 height 17
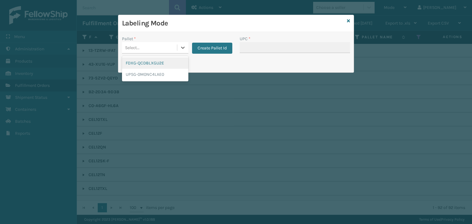
click at [136, 43] on div "Select..." at bounding box center [149, 48] width 55 height 10
click at [149, 63] on div "FDXG-QCD8LXGU2E" at bounding box center [155, 62] width 66 height 11
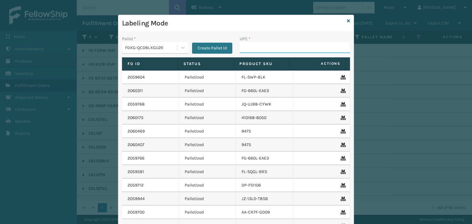
click at [257, 48] on input "UPC *" at bounding box center [295, 47] width 110 height 11
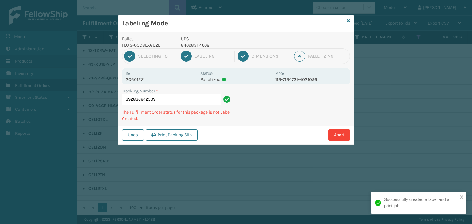
click at [190, 46] on p "840985114008" at bounding box center [226, 45] width 91 height 6
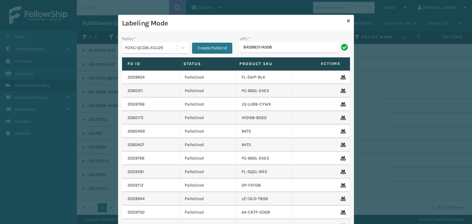
type input "840985114008"
type input "840985"
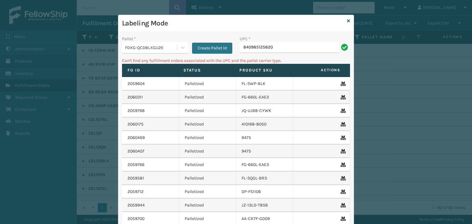
click at [237, 47] on div "UPC * 840985125820" at bounding box center [295, 47] width 118 height 22
click at [242, 47] on input "840985125820" at bounding box center [289, 47] width 99 height 11
type input "00840985125820"
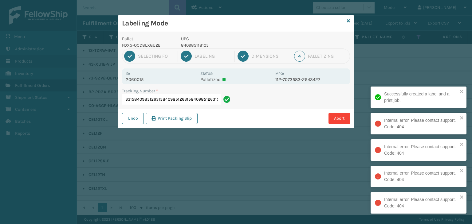
type input "392835706470840985126315840985126315840985126315840985126315840985126315"
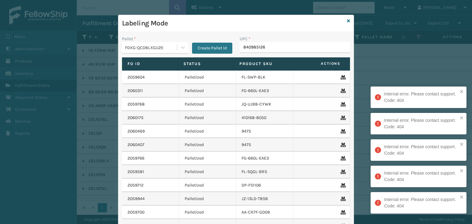
type input "8409851263"
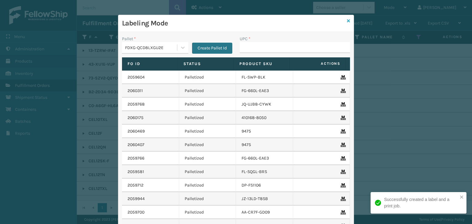
click at [347, 21] on icon at bounding box center [348, 21] width 3 height 4
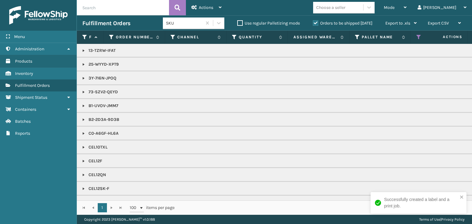
click at [346, 8] on div "Choose a seller" at bounding box center [330, 7] width 29 height 6
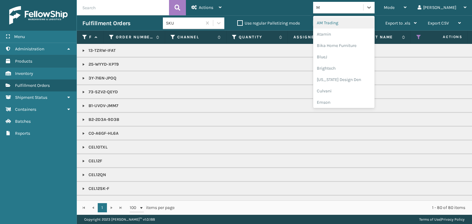
type input "MI"
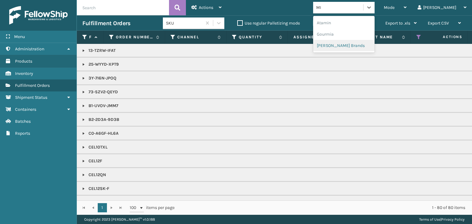
click at [356, 44] on div "[PERSON_NAME] Brands" at bounding box center [343, 45] width 61 height 11
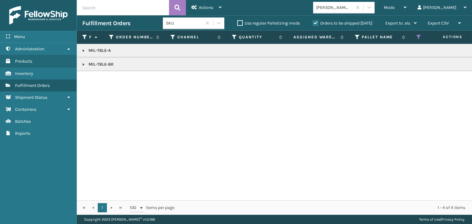
click at [82, 49] on link at bounding box center [83, 50] width 5 height 5
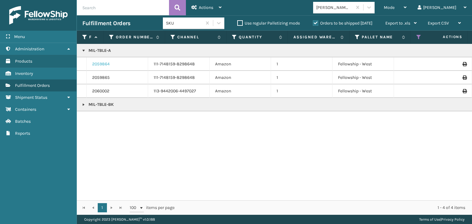
click at [97, 62] on link "2059864" at bounding box center [101, 64] width 18 height 6
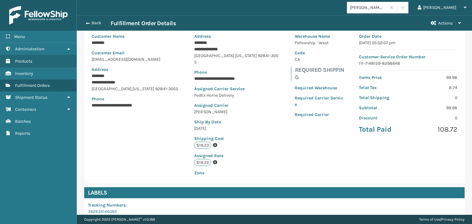
scroll to position [108, 0]
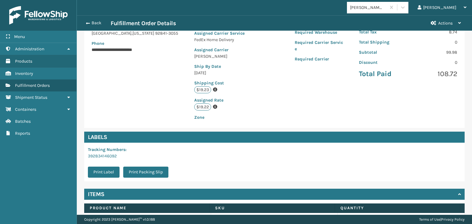
click at [228, 217] on link "MIL-TBLE-A" at bounding box center [228, 220] width 22 height 6
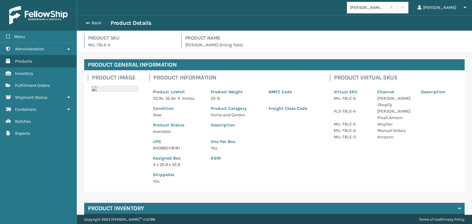
click at [166, 150] on p "840985118181" at bounding box center [178, 148] width 50 height 6
click at [92, 20] on button "Back" at bounding box center [96, 23] width 28 height 6
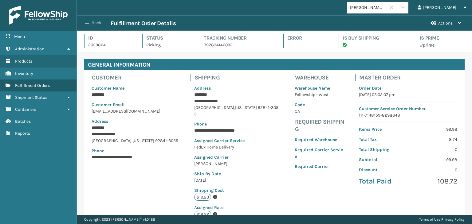
scroll to position [15, 395]
click at [92, 21] on button "Back" at bounding box center [96, 23] width 28 height 6
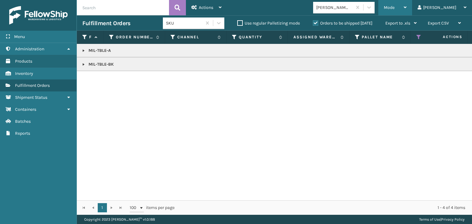
click at [395, 10] on span "Mode" at bounding box center [389, 7] width 11 height 5
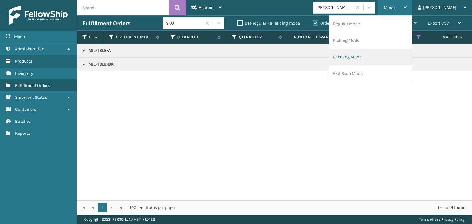
click at [394, 51] on li "Labeling Mode" at bounding box center [371, 57] width 82 height 17
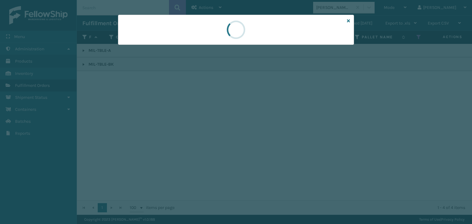
click at [141, 48] on div at bounding box center [236, 112] width 472 height 224
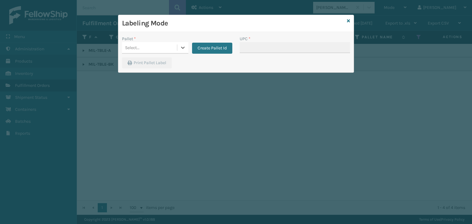
click at [141, 48] on div "Select..." at bounding box center [149, 48] width 55 height 10
click at [158, 66] on div "FDXG-QCD8LXGU2E" at bounding box center [155, 62] width 66 height 11
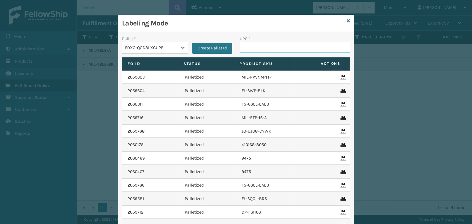
click at [273, 47] on input "UPC *" at bounding box center [295, 47] width 110 height 11
paste input "840985118181"
type input "840985118181"
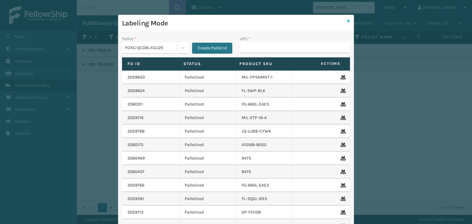
click at [347, 22] on icon at bounding box center [348, 21] width 3 height 4
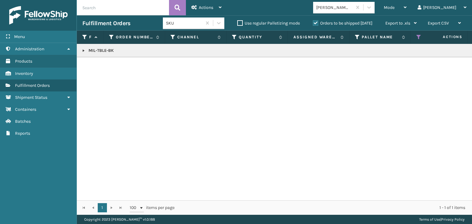
click at [82, 48] on link at bounding box center [83, 50] width 5 height 5
click at [103, 64] on link "2059914" at bounding box center [100, 64] width 16 height 6
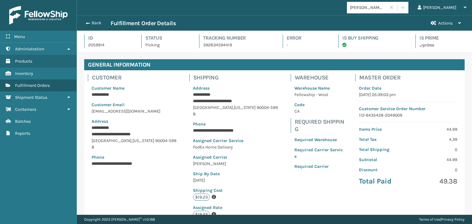
scroll to position [15, 395]
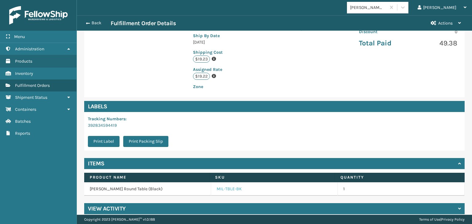
click at [232, 186] on link "MIL-TBLE-BK" at bounding box center [229, 189] width 25 height 6
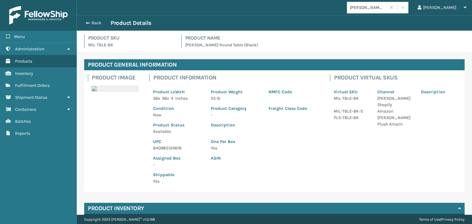
click at [176, 151] on p "840985124618" at bounding box center [178, 148] width 50 height 6
click at [175, 150] on p "840985124618" at bounding box center [178, 148] width 50 height 6
click at [96, 24] on button "Back" at bounding box center [96, 23] width 28 height 6
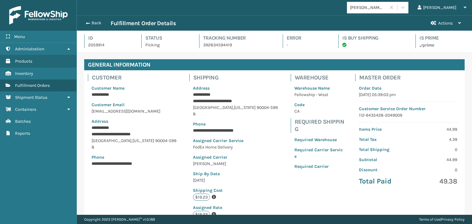
scroll to position [15, 395]
click at [96, 24] on button "Back" at bounding box center [96, 23] width 28 height 6
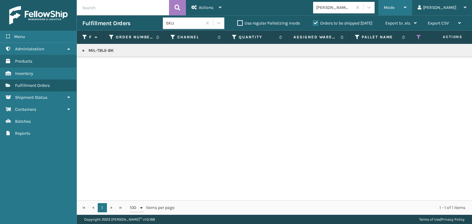
click at [395, 9] on span "Mode" at bounding box center [389, 7] width 11 height 5
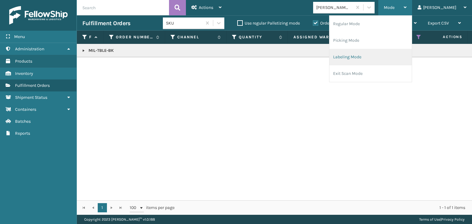
click at [388, 58] on li "Labeling Mode" at bounding box center [371, 57] width 82 height 17
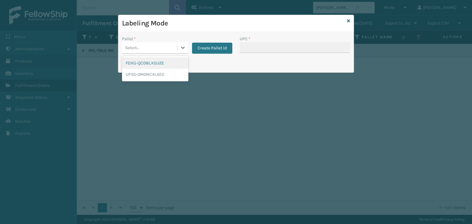
click at [164, 45] on div "Select..." at bounding box center [149, 48] width 55 height 10
click at [153, 64] on div "FDXG-QCD8LXGU2E" at bounding box center [155, 62] width 66 height 11
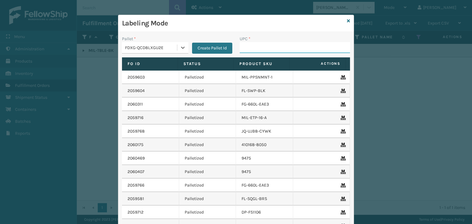
click at [276, 45] on input "UPC *" at bounding box center [295, 47] width 110 height 11
paste input "840985124618"
type input "840985124618"
type input "SPR-S-2101-00"
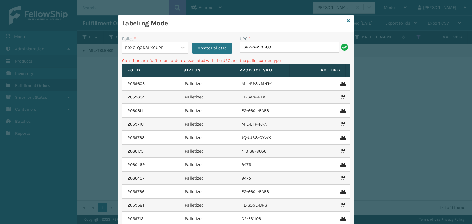
click at [259, 45] on input "SPR-S-2101-00" at bounding box center [289, 47] width 99 height 11
click at [259, 49] on input "SPR-S-2101-00" at bounding box center [289, 47] width 99 height 11
type input "SPR-S-21201-00"
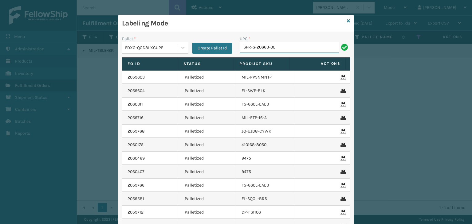
type input "SPR-S-20663-00"
click at [347, 21] on icon at bounding box center [348, 21] width 3 height 4
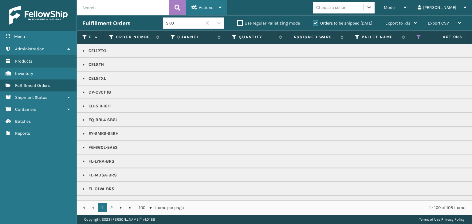
scroll to position [154, 0]
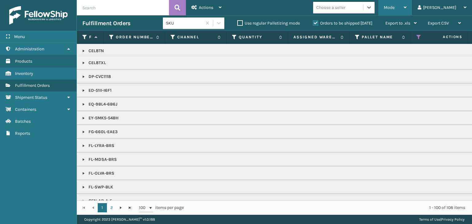
drag, startPoint x: 416, startPoint y: 5, endPoint x: 408, endPoint y: 24, distance: 20.4
click at [395, 5] on span "Mode" at bounding box center [389, 7] width 11 height 5
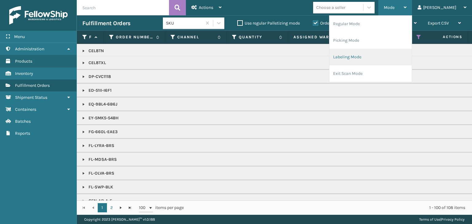
click at [388, 56] on li "Labeling Mode" at bounding box center [371, 57] width 82 height 17
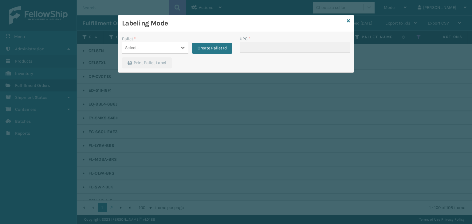
click at [176, 47] on div "Select..." at bounding box center [149, 48] width 55 height 10
click at [175, 61] on div "FDXG-QCD8LXGU2E" at bounding box center [155, 62] width 66 height 11
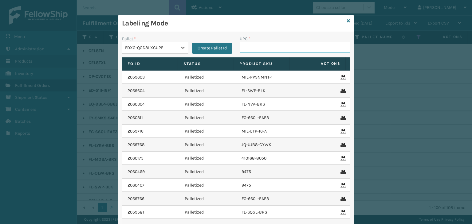
drag, startPoint x: 243, startPoint y: 45, endPoint x: 247, endPoint y: 52, distance: 8.2
click at [243, 45] on input "UPC *" at bounding box center [295, 47] width 110 height 11
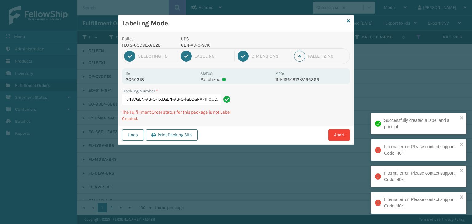
type input "884094333487GEN-AB-C-TXLGEN-AB-C-[GEOGRAPHIC_DATA]-[GEOGRAPHIC_DATA]-C-TXLGEN-[…"
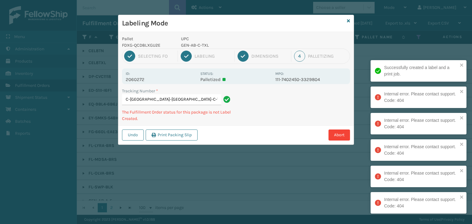
type input "392837510702GEN-AB-C-TXLGEN-AB-C-[GEOGRAPHIC_DATA]-[GEOGRAPHIC_DATA]-C-TXLGEN-[…"
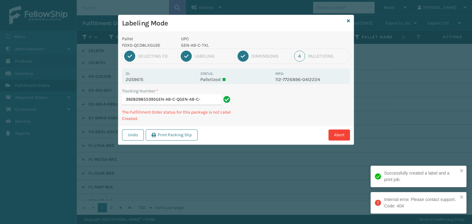
type input "392829855395GEN-AB-C-QGEN-AB-C-Q"
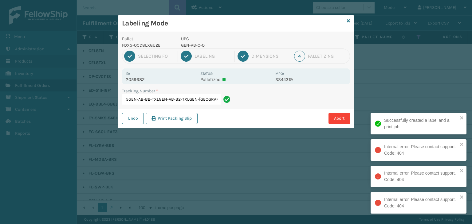
type input "884088439015GEN-AB-B2-TXLGEN-AB-B2-TXLGEN-[GEOGRAPHIC_DATA]-B2-TXLGEN-AB-B2-[GE…"
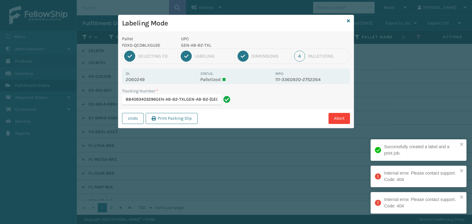
type input "884093403296GEN-AB-B2-TXLGEN-AB-B2-[GEOGRAPHIC_DATA]-AB-B2-[GEOGRAPHIC_DATA]"
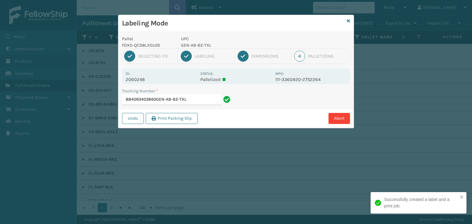
type input "884093403860GEN-AB-B2-TXL"
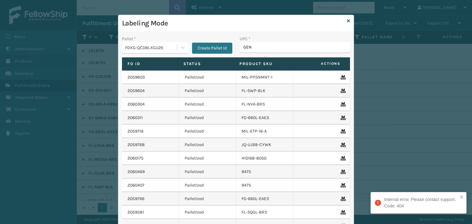
type input "GEN-"
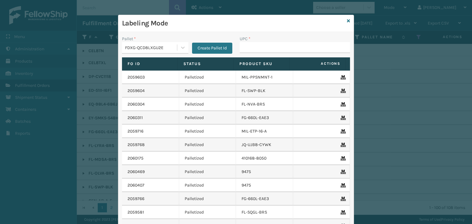
click at [348, 20] on div "Labeling Mode" at bounding box center [235, 23] width 235 height 17
click at [342, 21] on div "Labeling Mode" at bounding box center [235, 23] width 235 height 17
click at [351, 18] on div "Labeling Mode Pallet * FDXG-QCD8LXGU2E Create Pallet Id UPC * Fo Id Status Prod…" at bounding box center [236, 140] width 236 height 250
click at [347, 19] on icon at bounding box center [348, 21] width 3 height 4
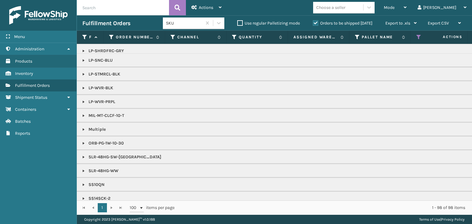
scroll to position [550, 0]
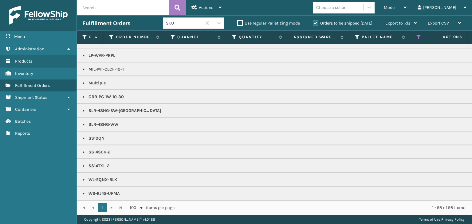
click at [363, 10] on div "Choose a seller" at bounding box center [338, 7] width 50 height 10
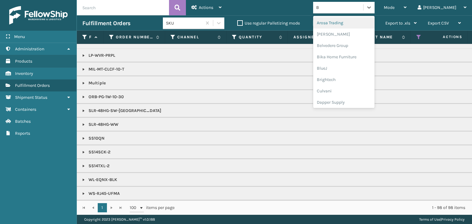
type input "BR"
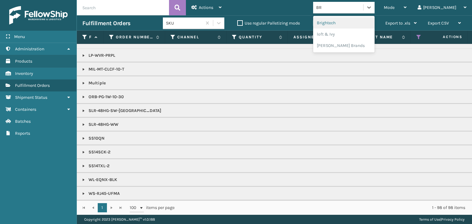
click at [365, 22] on div "Brightech" at bounding box center [343, 22] width 61 height 11
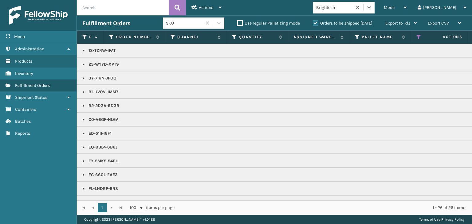
click at [81, 104] on link at bounding box center [83, 106] width 5 height 5
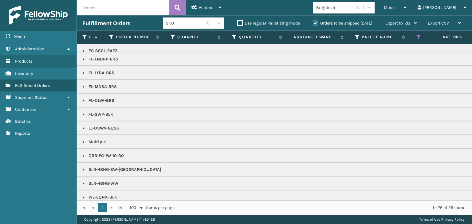
scroll to position [154, 0]
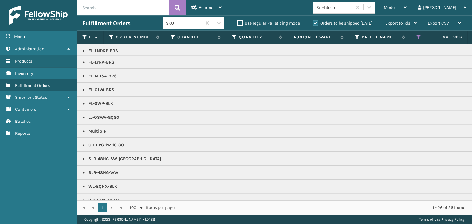
click at [86, 132] on p "Multiple" at bounding box center [473, 131] width 783 height 6
click at [83, 131] on link at bounding box center [83, 131] width 5 height 5
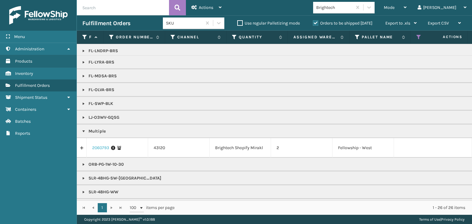
click at [97, 145] on link "2060793" at bounding box center [100, 148] width 17 height 6
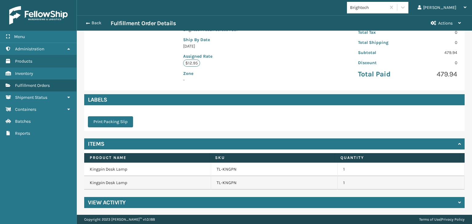
scroll to position [128, 0]
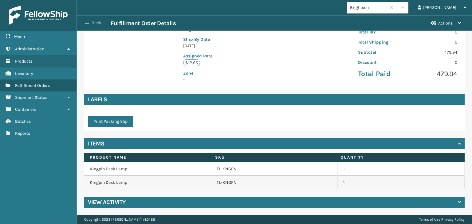
click at [97, 24] on button "Back" at bounding box center [96, 23] width 28 height 6
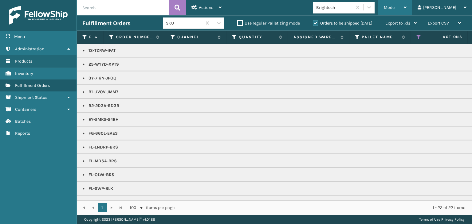
click at [412, 7] on div "Mode Regular Mode Picking Mode Labeling Mode Exit Scan Mode" at bounding box center [395, 7] width 34 height 15
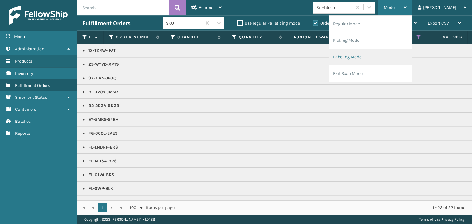
click at [396, 55] on li "Labeling Mode" at bounding box center [371, 57] width 82 height 17
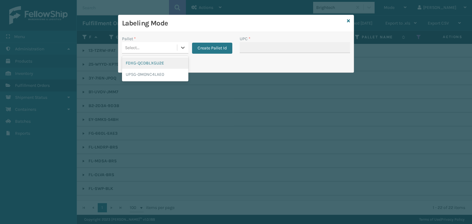
click at [144, 65] on div "FDXG-QCD8LXGU2E" at bounding box center [155, 62] width 66 height 11
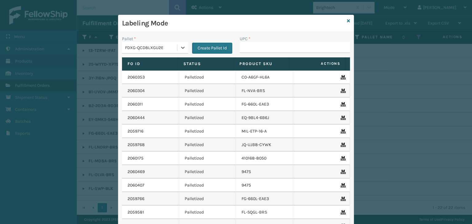
drag, startPoint x: 147, startPoint y: 51, endPoint x: 148, endPoint y: 54, distance: 3.4
click at [147, 52] on div "FDXG-QCD8LXGU2E" at bounding box center [149, 48] width 55 height 10
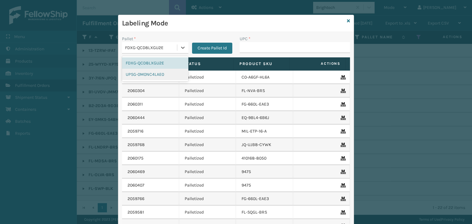
click at [143, 77] on div "UPSG-0M0NC4LAE0" at bounding box center [155, 74] width 66 height 11
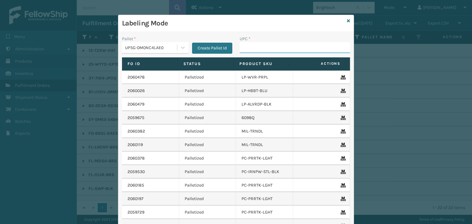
click at [250, 50] on input "UPC *" at bounding box center [295, 47] width 110 height 11
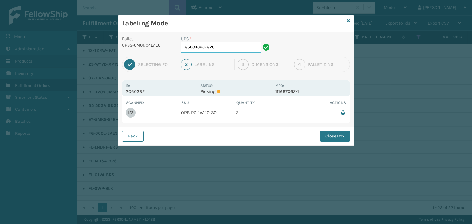
click at [249, 49] on input "850040667820" at bounding box center [221, 47] width 80 height 11
click at [334, 137] on button "Close Box" at bounding box center [335, 136] width 30 height 11
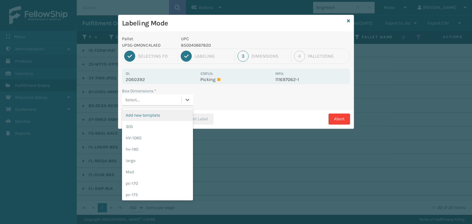
click at [133, 102] on div "Select..." at bounding box center [132, 100] width 14 height 6
click at [151, 171] on div "Med" at bounding box center [157, 172] width 71 height 11
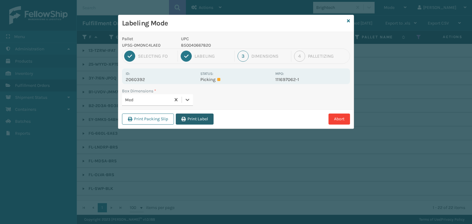
click at [192, 122] on button "Print Label" at bounding box center [195, 119] width 38 height 11
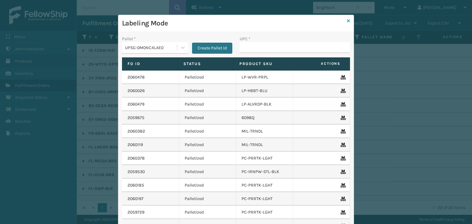
click at [347, 22] on icon at bounding box center [348, 21] width 3 height 4
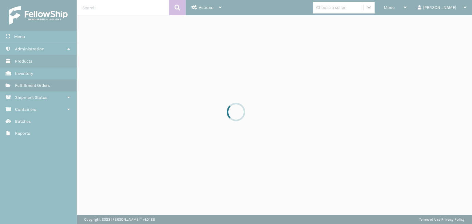
drag, startPoint x: 379, startPoint y: 8, endPoint x: 366, endPoint y: 18, distance: 15.7
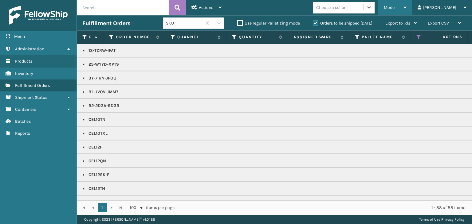
click at [407, 5] on div "Mode" at bounding box center [395, 7] width 23 height 15
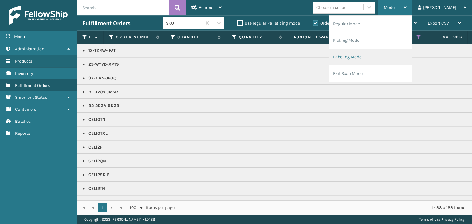
click at [393, 57] on li "Labeling Mode" at bounding box center [371, 57] width 82 height 17
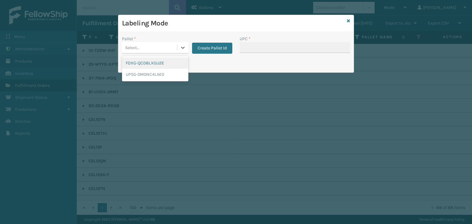
click at [169, 44] on div "Select..." at bounding box center [149, 48] width 55 height 10
click at [150, 62] on div "FDXG-QCD8LXGU2E" at bounding box center [155, 62] width 66 height 11
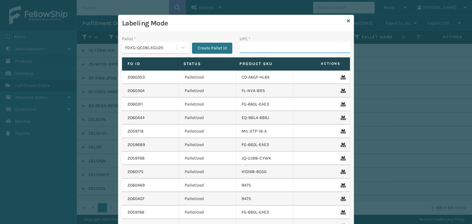
click at [276, 47] on input "UPC *" at bounding box center [295, 47] width 110 height 11
type input "850004118"
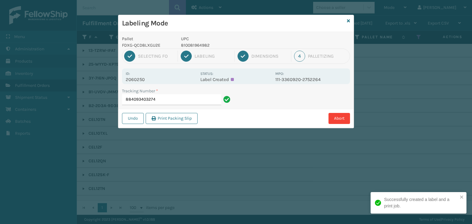
drag, startPoint x: 0, startPoint y: 4, endPoint x: 186, endPoint y: 98, distance: 208.0
click at [186, 98] on input "884093403274" at bounding box center [171, 99] width 99 height 11
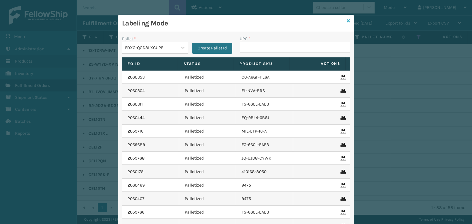
click at [348, 22] on div "Labeling Mode" at bounding box center [235, 23] width 235 height 17
click at [347, 22] on icon at bounding box center [348, 21] width 3 height 4
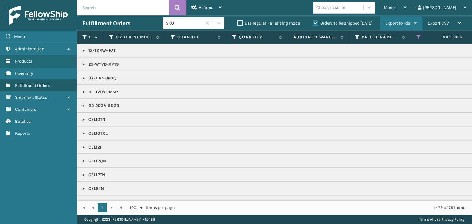
click at [407, 10] on div "Mode" at bounding box center [395, 7] width 23 height 15
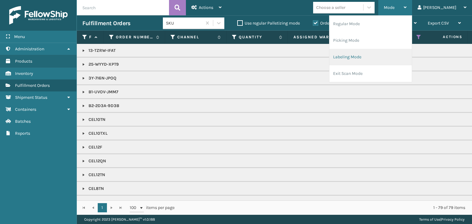
click at [395, 61] on li "Labeling Mode" at bounding box center [371, 57] width 82 height 17
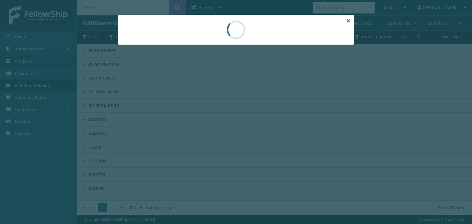
click at [158, 48] on div at bounding box center [236, 112] width 472 height 224
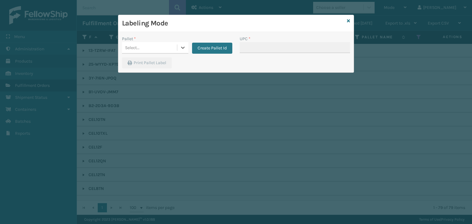
click at [158, 48] on div "Select..." at bounding box center [149, 48] width 55 height 10
click at [158, 63] on div "FDXG-QCD8LXGU2E" at bounding box center [155, 62] width 66 height 11
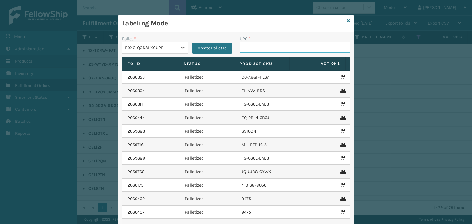
drag, startPoint x: 257, startPoint y: 48, endPoint x: 257, endPoint y: 52, distance: 3.7
click at [257, 48] on input "UPC *" at bounding box center [295, 47] width 110 height 11
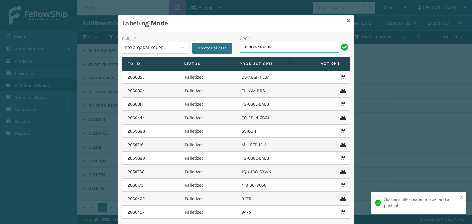
type input "850012486312"
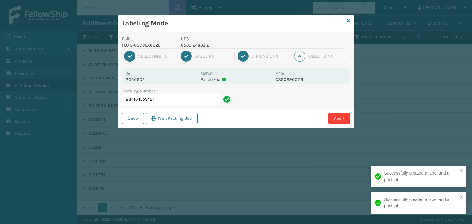
click at [200, 42] on p "850012486312" at bounding box center [226, 45] width 91 height 6
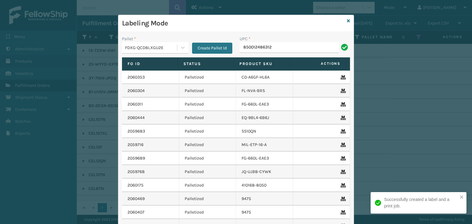
type input "850012486312"
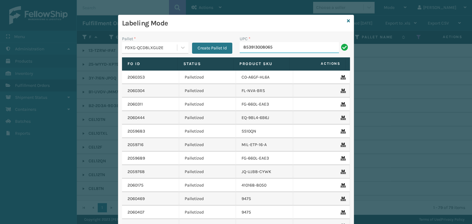
type input "853913008065"
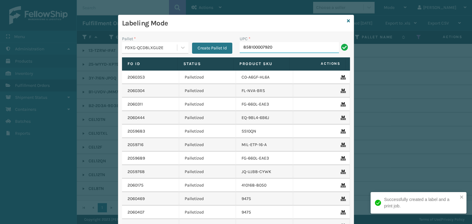
type input "858100007920"
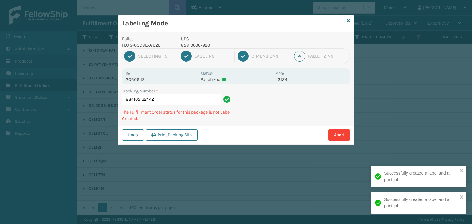
click at [200, 46] on p "858100007920" at bounding box center [226, 45] width 91 height 6
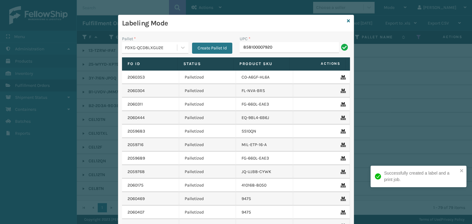
type input "858100007920"
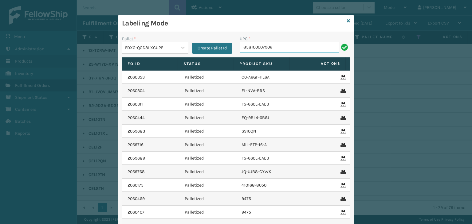
type input "858100007906"
type input "854403007056"
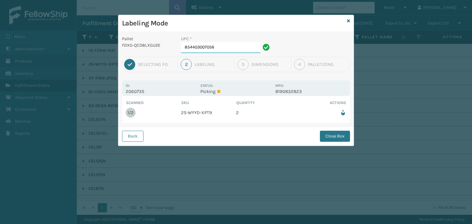
click at [221, 45] on input "854403007056" at bounding box center [221, 47] width 80 height 11
click at [328, 141] on button "Close Box" at bounding box center [335, 136] width 30 height 11
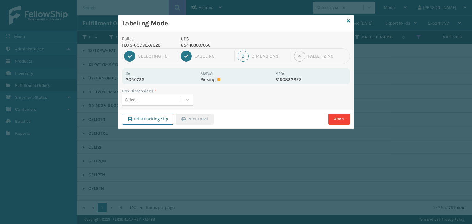
click at [178, 104] on div "Select..." at bounding box center [152, 100] width 60 height 10
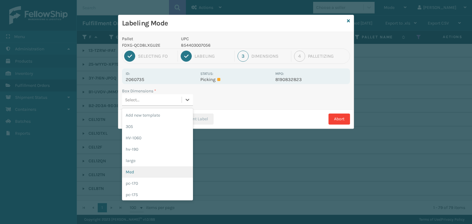
click at [149, 170] on div "Med" at bounding box center [157, 172] width 71 height 11
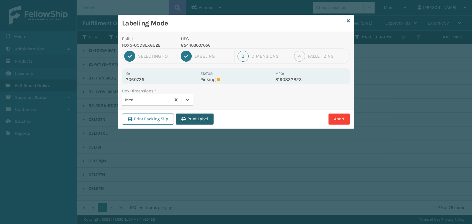
click at [191, 119] on button "Print Label" at bounding box center [195, 119] width 38 height 11
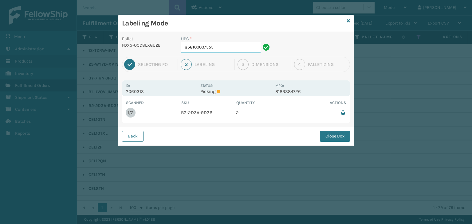
click at [228, 49] on input "858100007555" at bounding box center [221, 47] width 80 height 11
drag, startPoint x: 338, startPoint y: 140, endPoint x: 338, endPoint y: 143, distance: 3.1
click at [338, 142] on div "Back Close Box" at bounding box center [235, 136] width 235 height 19
drag, startPoint x: 333, startPoint y: 133, endPoint x: 330, endPoint y: 136, distance: 3.9
click at [333, 133] on button "Close Box" at bounding box center [335, 136] width 30 height 11
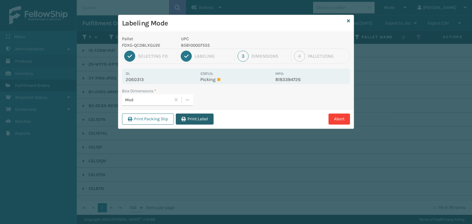
click at [199, 122] on button "Print Label" at bounding box center [195, 119] width 38 height 11
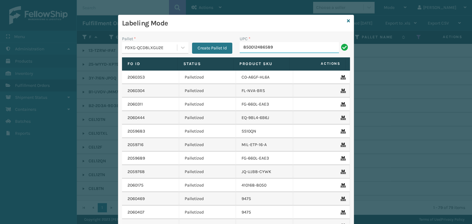
type input "850012486589"
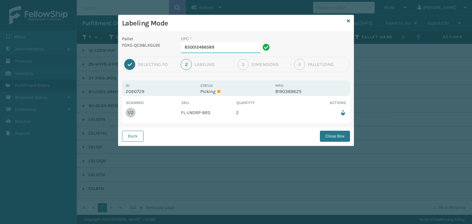
click at [221, 52] on input "850012486589" at bounding box center [221, 47] width 80 height 11
click at [333, 139] on button "Close Box" at bounding box center [335, 136] width 30 height 11
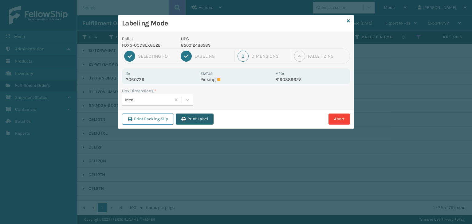
click at [199, 121] on button "Print Label" at bounding box center [195, 119] width 38 height 11
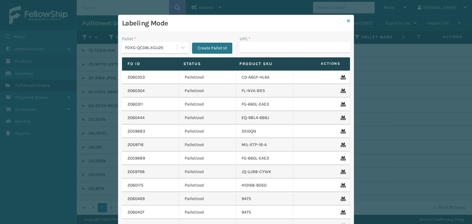
click at [347, 18] on link at bounding box center [348, 21] width 3 height 6
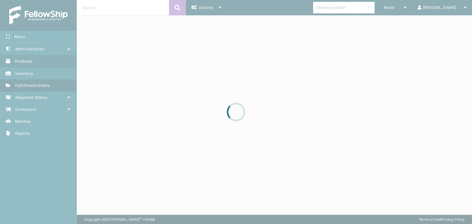
click at [352, 9] on div at bounding box center [236, 112] width 472 height 224
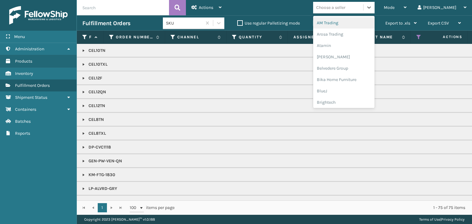
click at [346, 9] on div "Choose a seller" at bounding box center [330, 7] width 29 height 6
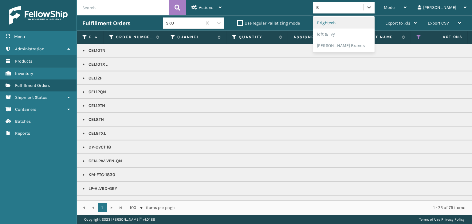
type input "BR"
click at [349, 25] on div "Brightech" at bounding box center [343, 22] width 61 height 11
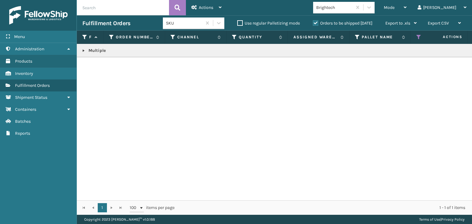
click at [83, 52] on link at bounding box center [83, 50] width 5 height 5
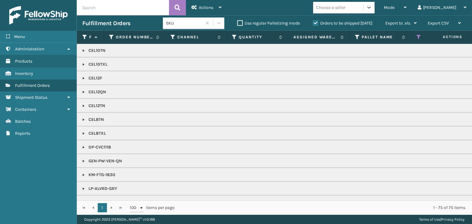
click at [363, 9] on div "Choose a seller" at bounding box center [338, 7] width 50 height 10
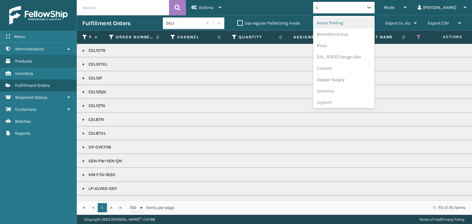
type input "LI"
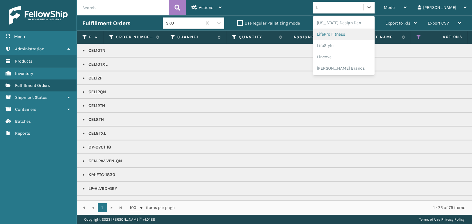
click at [369, 36] on div "LifePro Fitness" at bounding box center [343, 34] width 61 height 11
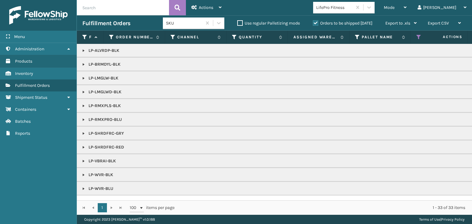
click at [83, 79] on link at bounding box center [83, 78] width 5 height 5
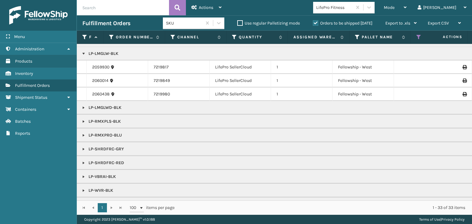
scroll to position [39, 0]
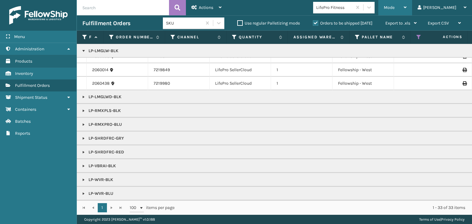
click at [407, 10] on div "Mode" at bounding box center [395, 7] width 23 height 15
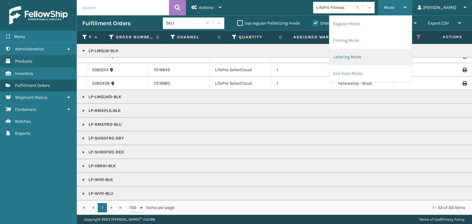
click at [371, 50] on li "Labeling Mode" at bounding box center [371, 57] width 82 height 17
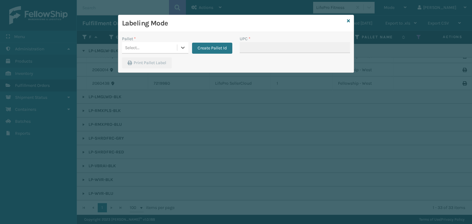
click at [134, 47] on div "Select..." at bounding box center [132, 48] width 14 height 6
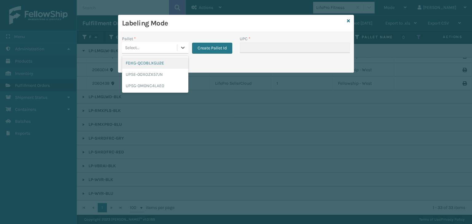
click at [145, 58] on div "FDXG-QCD8LXGU2E" at bounding box center [155, 62] width 66 height 11
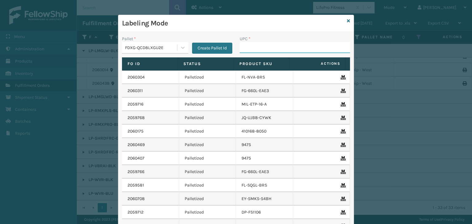
click at [263, 50] on input "UPC *" at bounding box center [295, 47] width 110 height 11
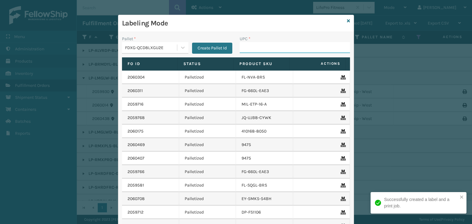
scroll to position [39, 0]
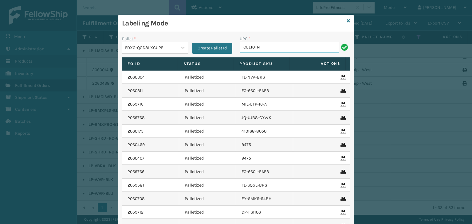
type input "CEL10TN"
click at [347, 21] on icon at bounding box center [348, 21] width 3 height 4
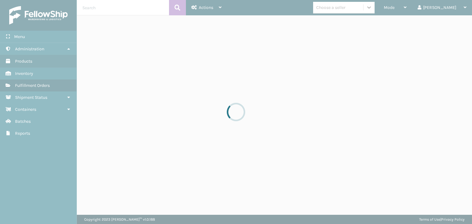
drag, startPoint x: 377, startPoint y: 11, endPoint x: 370, endPoint y: 16, distance: 8.7
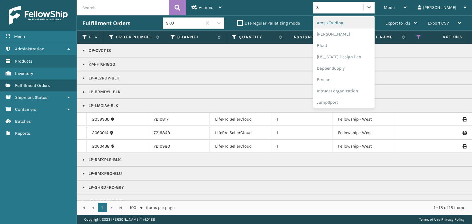
type input "SL"
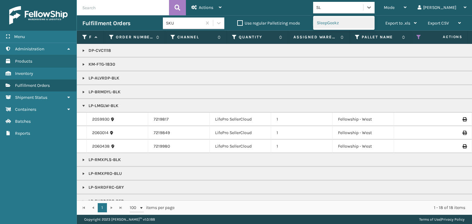
click at [352, 23] on div "SleepGeekz" at bounding box center [343, 22] width 61 height 11
